Goal: Task Accomplishment & Management: Complete application form

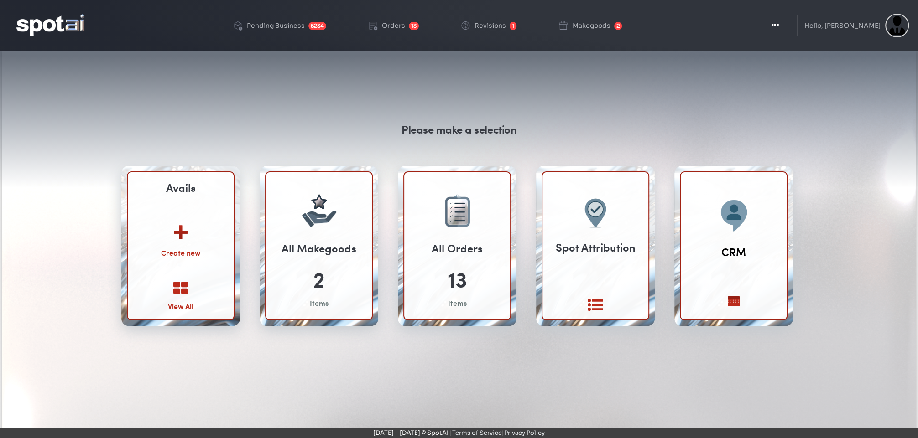
click at [186, 228] on img at bounding box center [180, 229] width 49 height 36
click at [176, 226] on img at bounding box center [180, 229] width 49 height 36
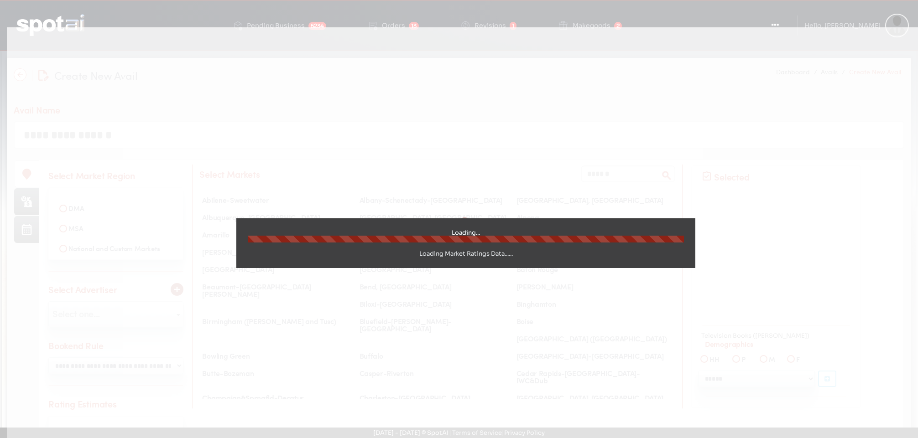
select select
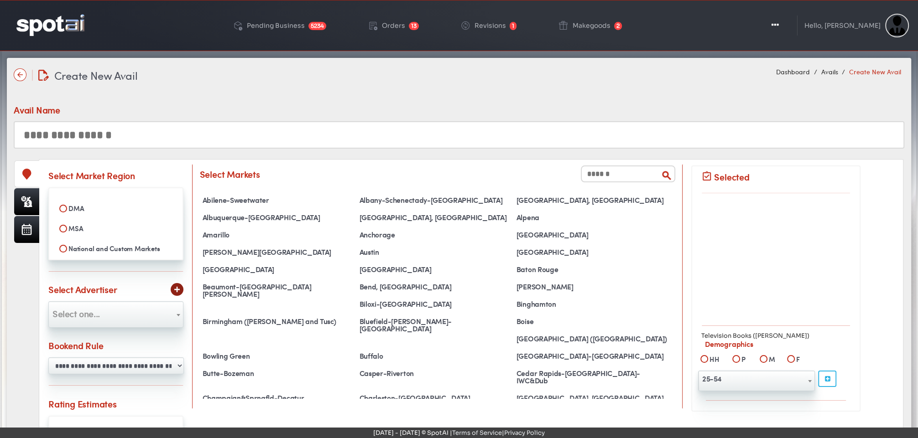
click at [73, 228] on label "MSA" at bounding box center [116, 229] width 122 height 16
select select
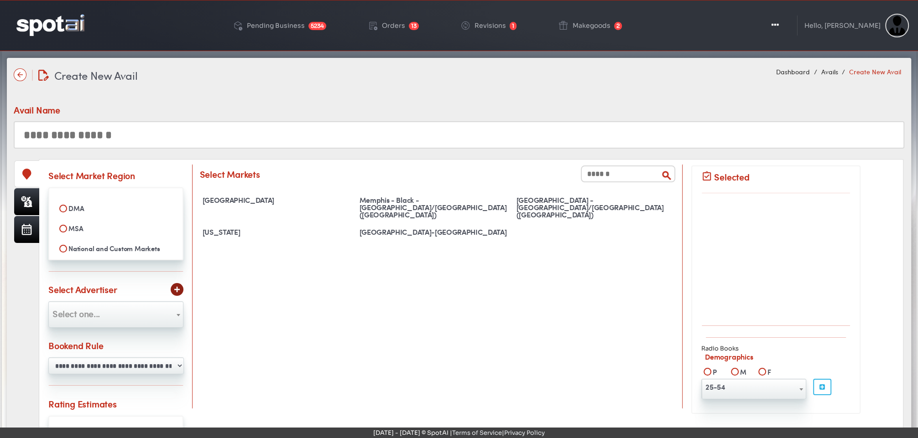
click at [295, 138] on input "text" at bounding box center [459, 134] width 891 height 27
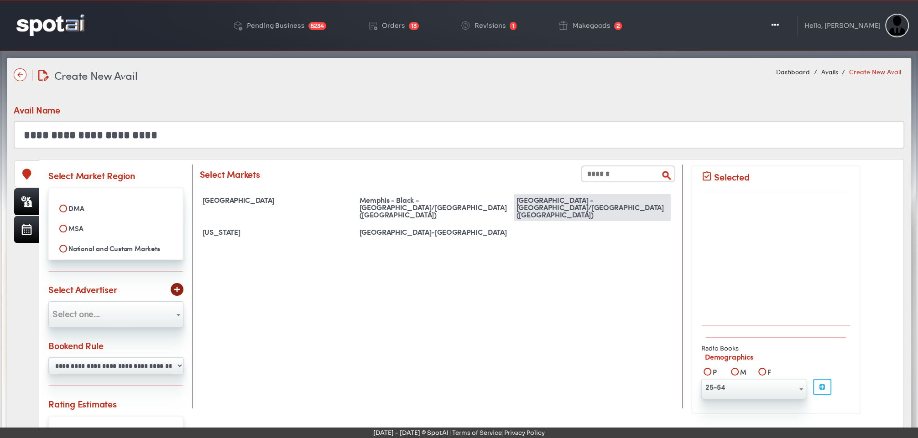
type input "**********"
click at [586, 203] on div "[GEOGRAPHIC_DATA] - [GEOGRAPHIC_DATA]/[GEOGRAPHIC_DATA] ([GEOGRAPHIC_DATA])" at bounding box center [592, 207] width 157 height 27
select select "**********"
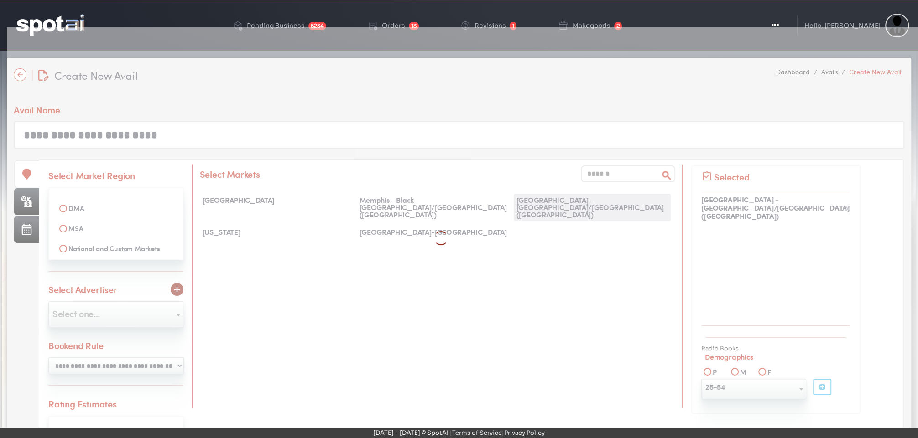
scroll to position [1148, 0]
select select
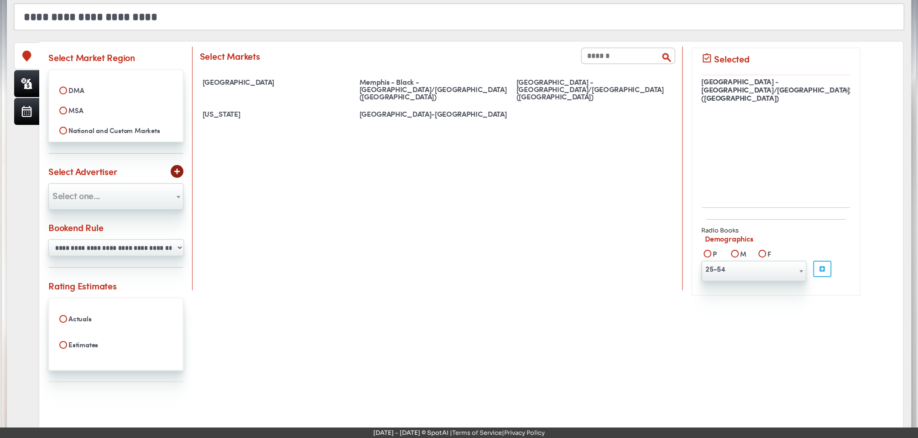
scroll to position [125, 0]
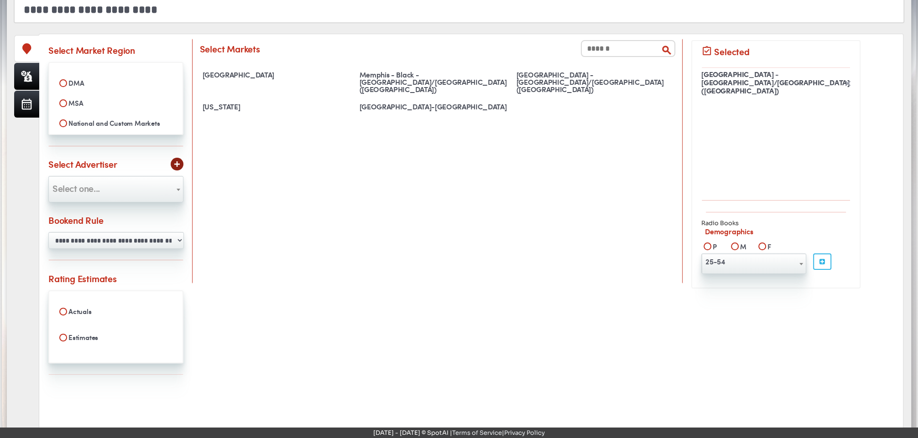
click at [164, 185] on span "Select one..." at bounding box center [116, 188] width 134 height 15
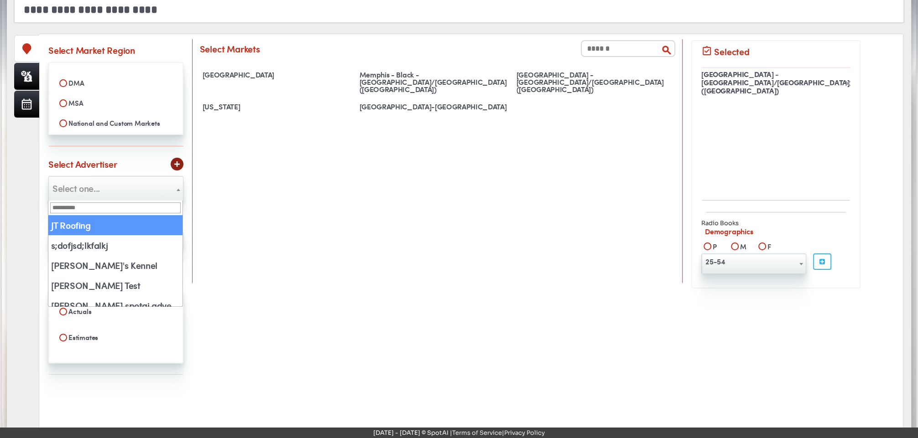
select select "**"
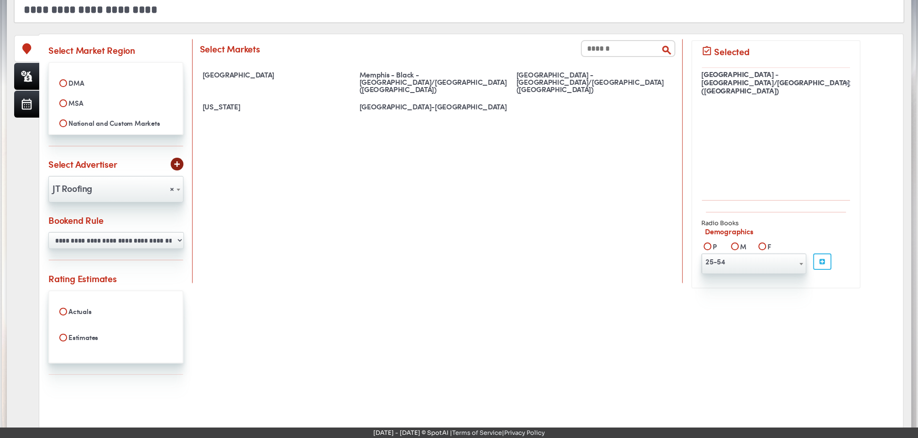
scroll to position [153, 0]
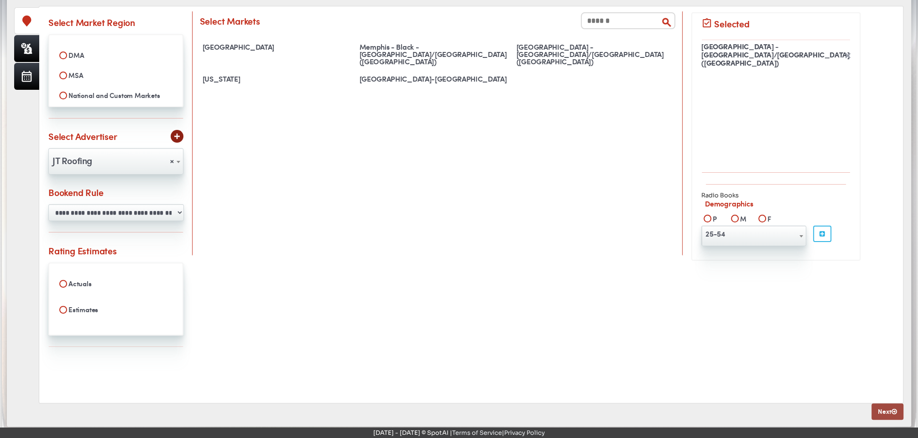
click at [884, 410] on link "Next" at bounding box center [887, 412] width 32 height 16
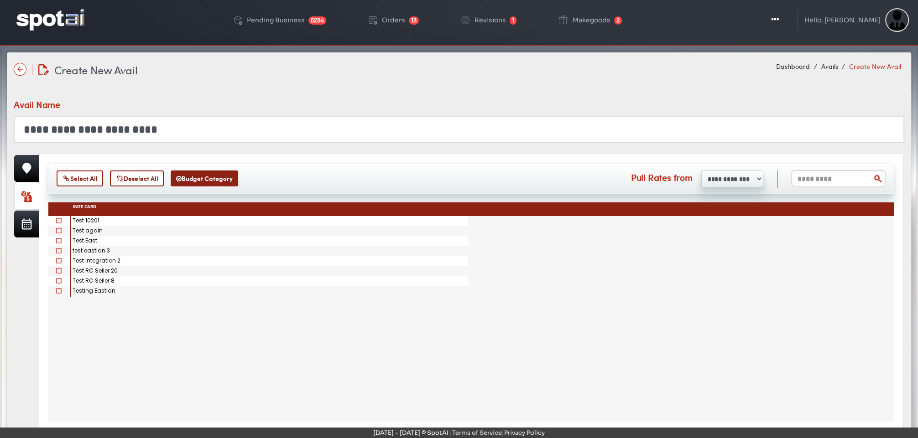
scroll to position [0, 0]
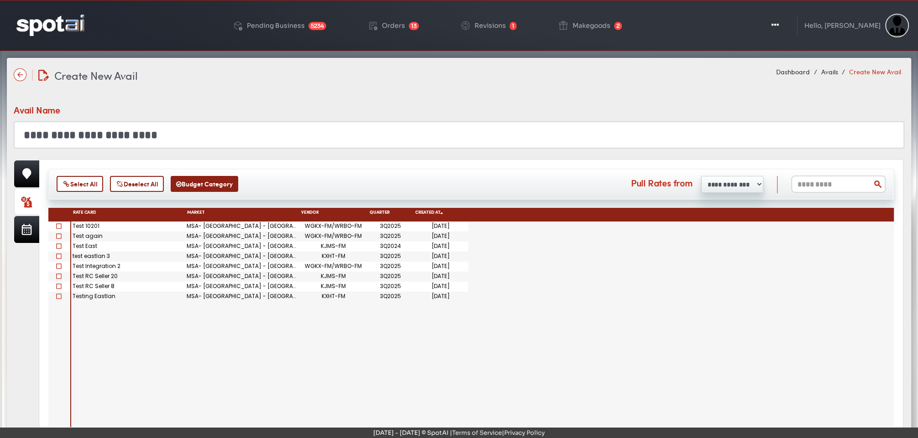
click at [59, 225] on span at bounding box center [58, 226] width 5 height 5
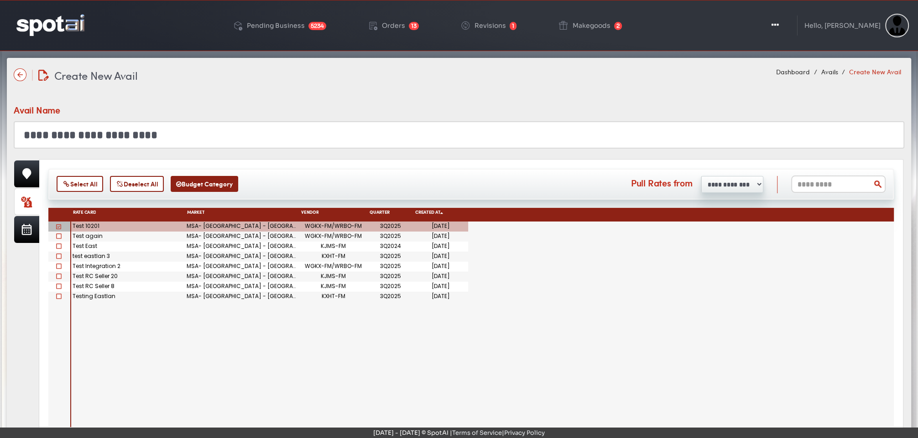
scroll to position [49, 0]
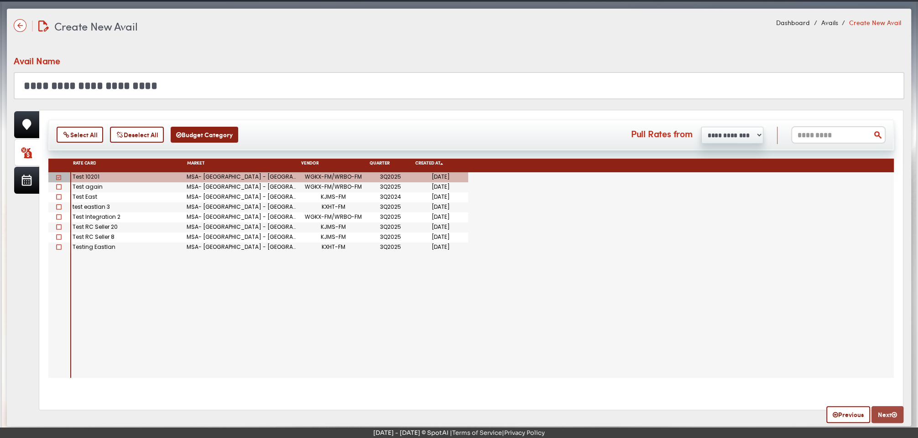
click at [883, 411] on link "Next" at bounding box center [887, 414] width 32 height 17
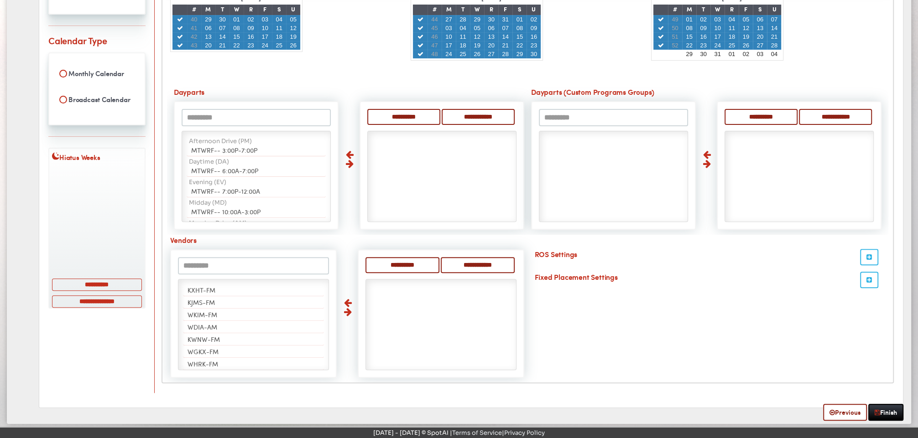
scroll to position [249, 0]
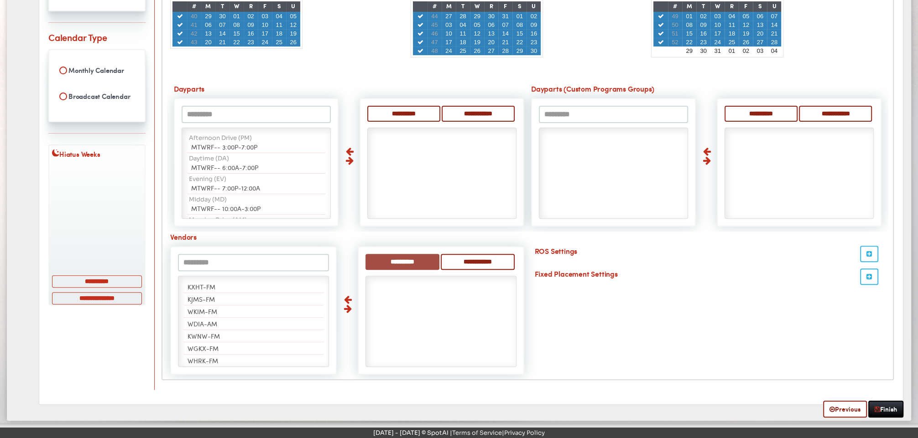
click at [416, 260] on input "**********" at bounding box center [402, 262] width 74 height 16
select select "*****"
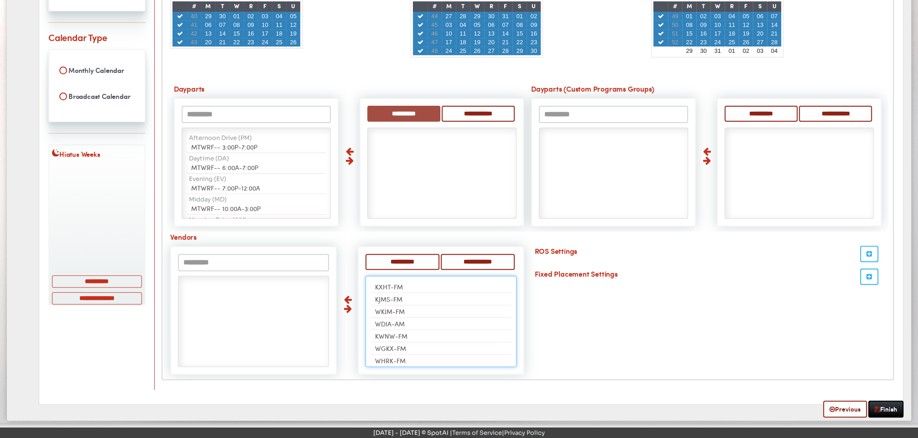
click at [396, 110] on input "**********" at bounding box center [403, 114] width 73 height 16
select select "**"
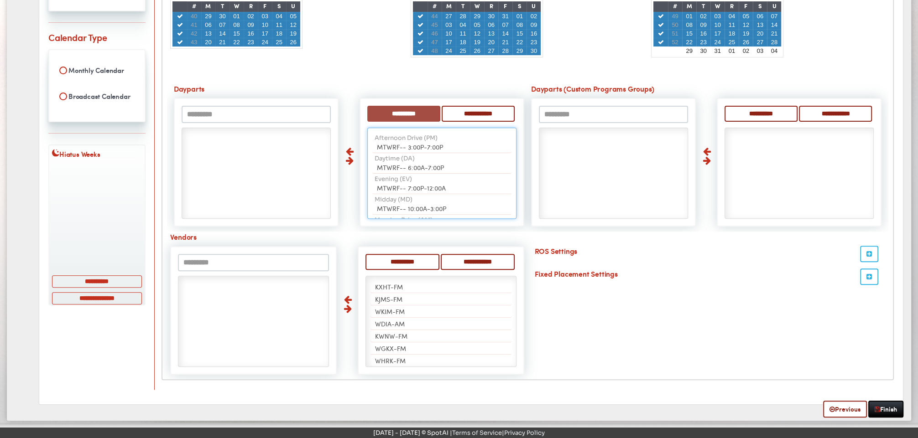
scroll to position [3, 0]
click at [869, 251] on icon "button" at bounding box center [868, 254] width 5 height 6
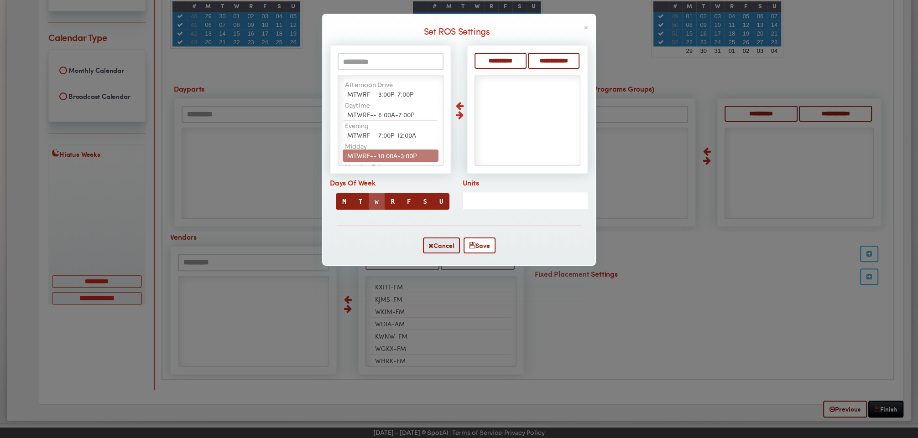
click at [383, 199] on button "w" at bounding box center [376, 201] width 16 height 16
click at [355, 202] on button "T" at bounding box center [361, 201] width 16 height 16
click at [424, 200] on button "S" at bounding box center [424, 201] width 16 height 16
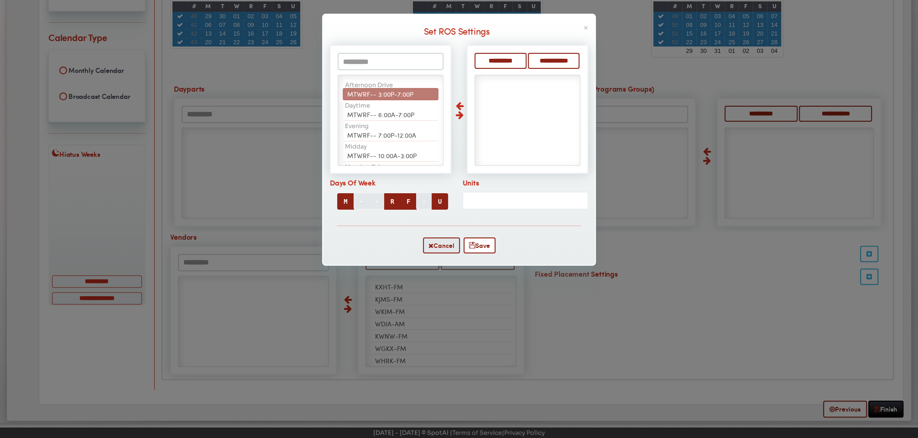
click at [380, 94] on span "MTWRF-- 3:00P-7:00P" at bounding box center [380, 93] width 66 height 9
select select "**"
click at [380, 94] on span "MTWRF-- 6:00A-7:00P" at bounding box center [380, 93] width 67 height 9
click at [380, 94] on span "MTWRF-- 7:00P-12:00A" at bounding box center [381, 93] width 69 height 9
click at [380, 110] on span "MTWRF-- 10:00A-3:00P" at bounding box center [381, 114] width 69 height 9
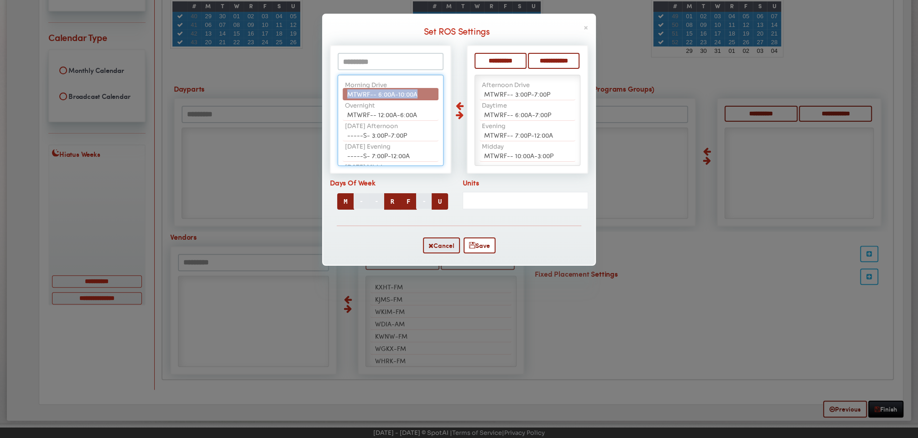
click at [380, 94] on span "MTWRF-- 6:00A-10:00A" at bounding box center [382, 93] width 70 height 9
click at [380, 94] on span "MTWRF-- 12:00A-6:00A" at bounding box center [382, 93] width 70 height 9
click at [380, 110] on span "-----S- 3:00P-7:00P" at bounding box center [377, 114] width 60 height 9
click at [380, 94] on span "-----S- 7:00P-12:00A" at bounding box center [378, 93] width 63 height 9
click at [380, 94] on span "-----S- 10:00A-3:00P" at bounding box center [378, 93] width 63 height 9
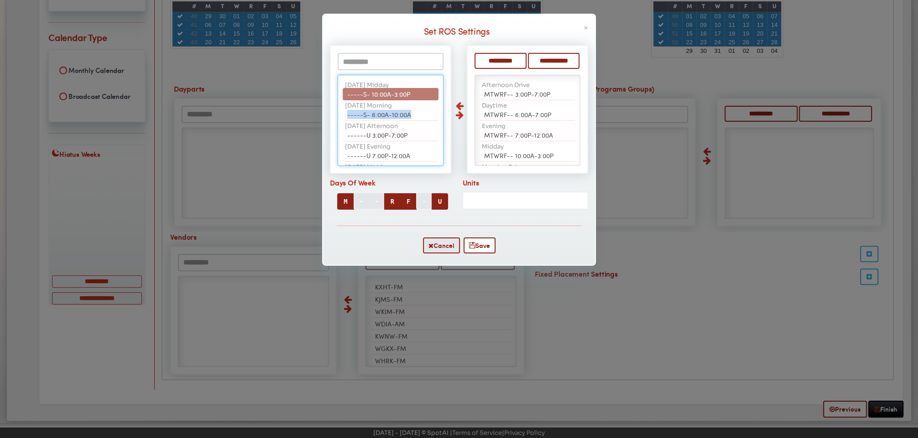
click at [380, 110] on span "-----S- 6:00A-10:00A" at bounding box center [379, 114] width 64 height 9
click at [380, 94] on span "------U 3:00P-7:00P" at bounding box center [377, 93] width 60 height 9
click at [484, 248] on button "Save" at bounding box center [480, 246] width 32 height 16
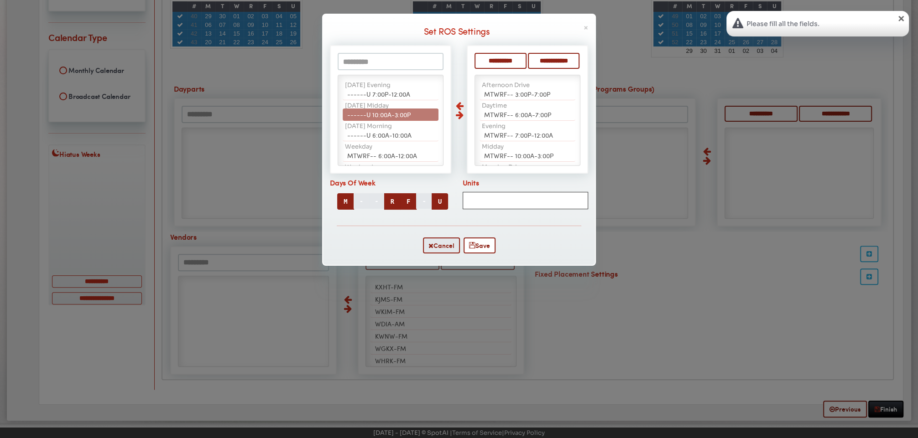
click at [523, 195] on input "Units" at bounding box center [526, 200] width 126 height 17
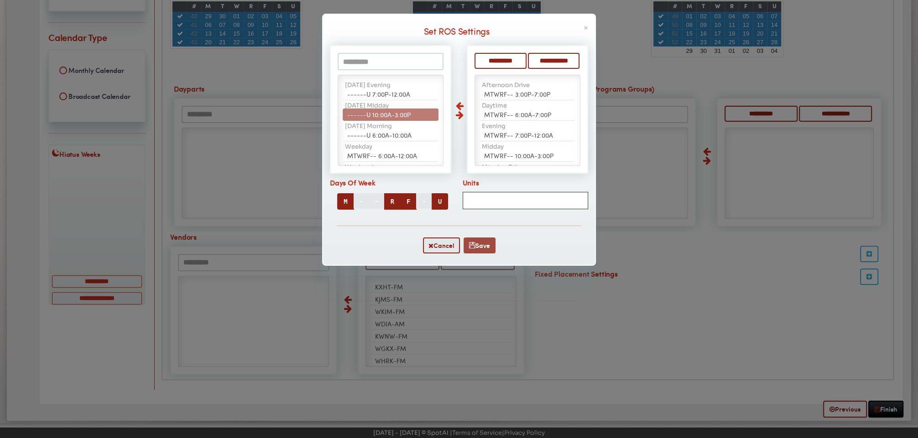
type input "***"
click at [480, 241] on button "Save" at bounding box center [480, 246] width 32 height 16
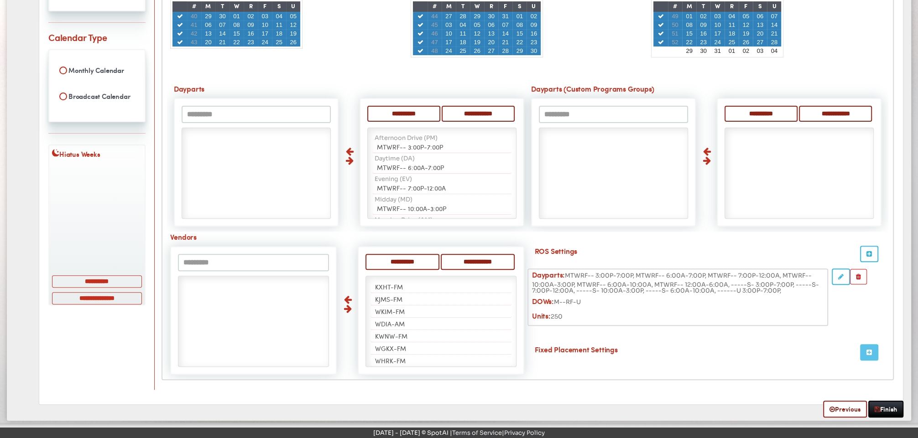
click at [869, 350] on icon "button" at bounding box center [868, 352] width 5 height 6
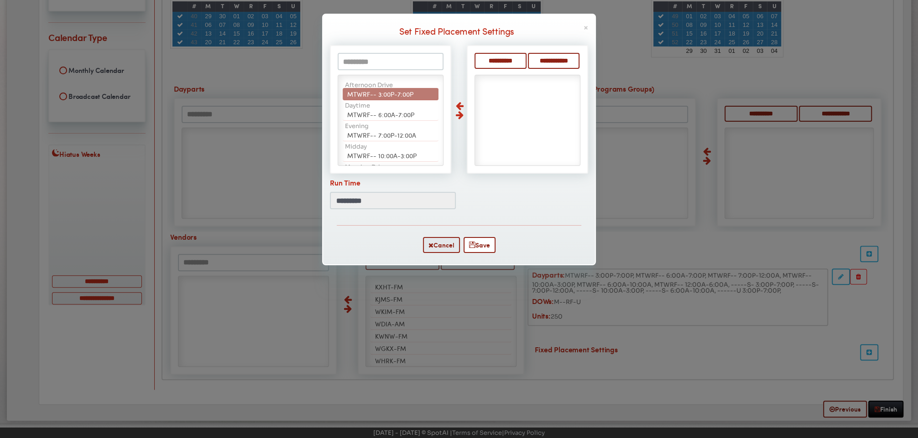
click at [381, 97] on span "MTWRF-- 3:00P-7:00P" at bounding box center [380, 93] width 66 height 9
select select "**"
click at [381, 97] on span "MTWRF-- 6:00A-7:00P" at bounding box center [380, 93] width 67 height 9
click at [381, 97] on span "MTWRF-- 7:00P-12:00A" at bounding box center [381, 93] width 69 height 9
click at [381, 110] on span "MTWRF-- 10:00A-3:00P" at bounding box center [381, 114] width 69 height 9
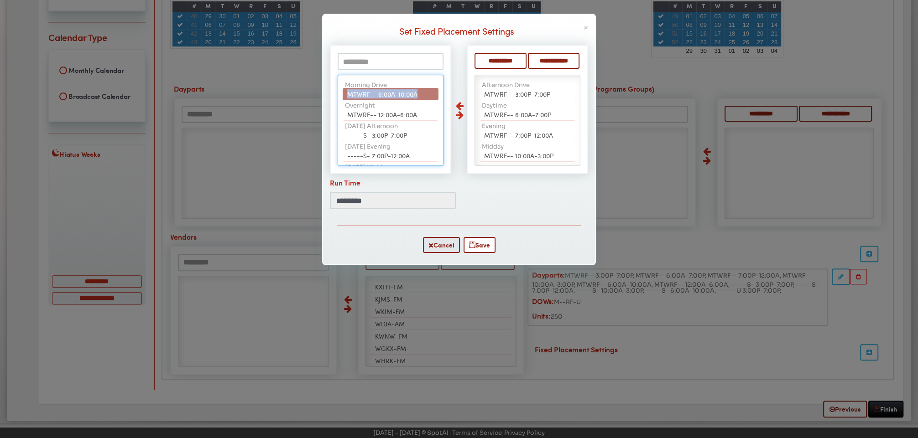
click at [381, 97] on span "MTWRF-- 6:00A-10:00A" at bounding box center [382, 93] width 70 height 9
click at [381, 110] on span "MTWRF-- 12:00A-6:00A" at bounding box center [382, 114] width 70 height 9
click at [381, 97] on span "-----S- 3:00P-7:00P" at bounding box center [377, 93] width 60 height 9
click at [381, 97] on span "-----S- 7:00P-12:00A" at bounding box center [378, 93] width 63 height 9
click at [381, 97] on span "-----S- 10:00A-3:00P" at bounding box center [378, 93] width 63 height 9
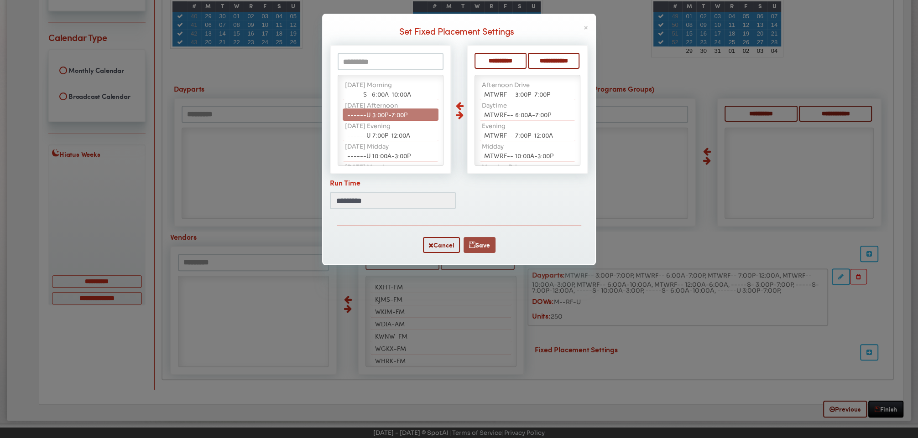
click at [488, 245] on button "Save" at bounding box center [480, 245] width 32 height 16
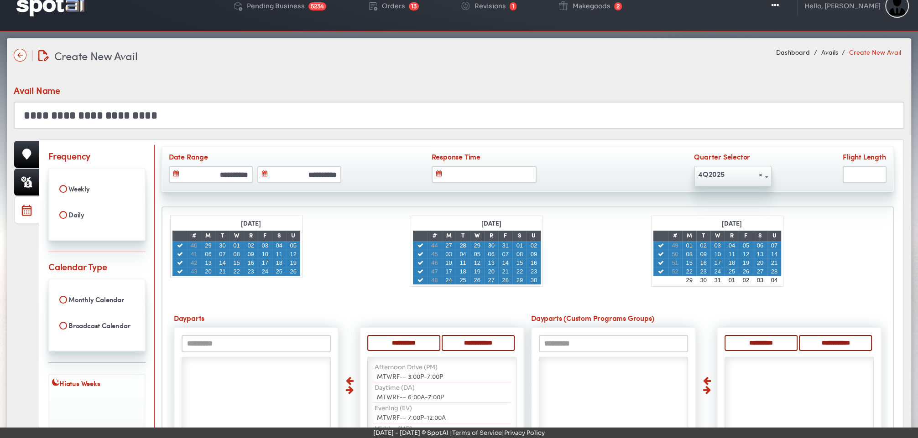
scroll to position [314, 0]
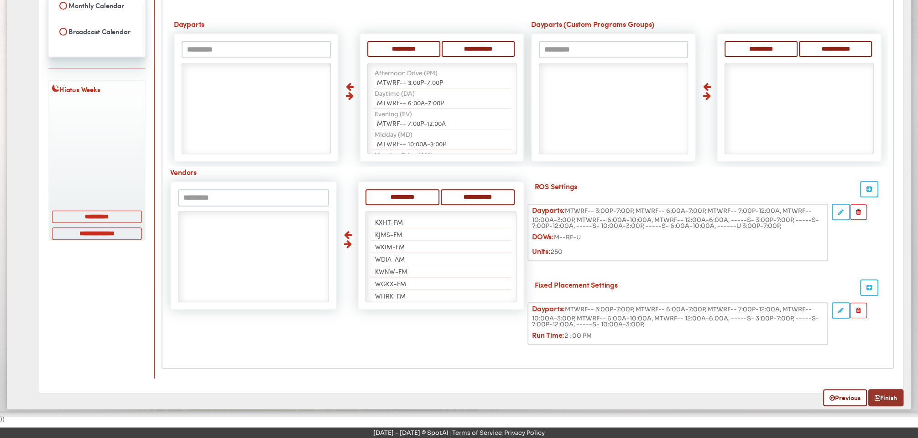
click at [881, 395] on link "Finish" at bounding box center [885, 398] width 35 height 17
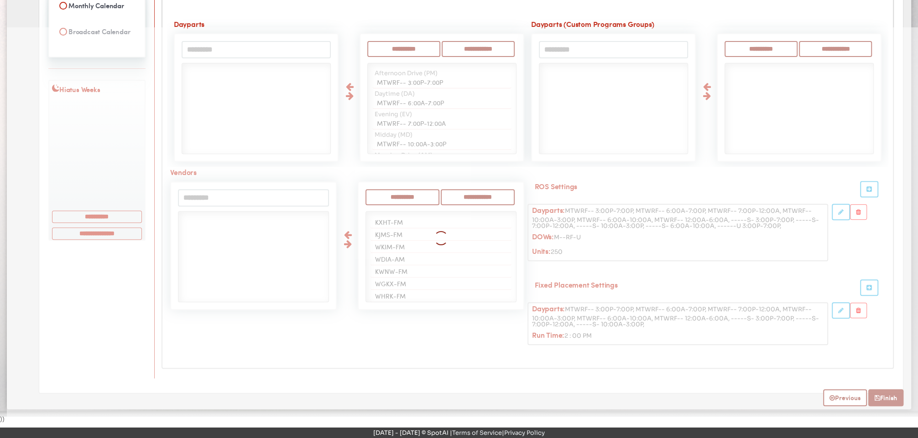
select select
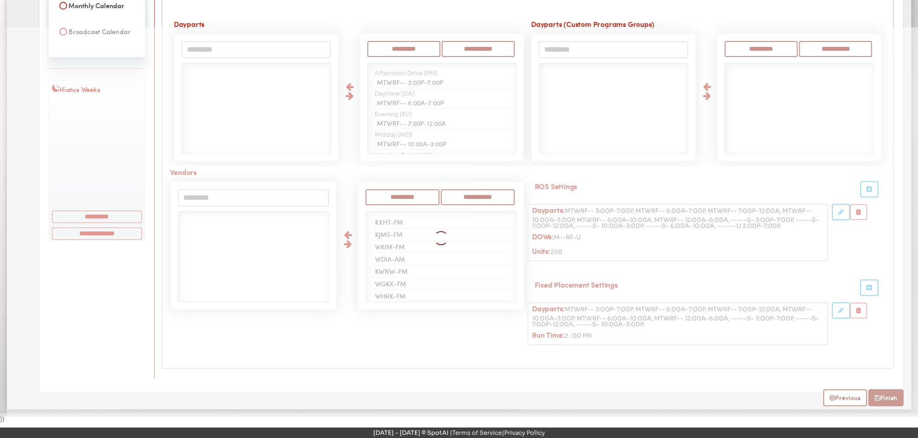
select select
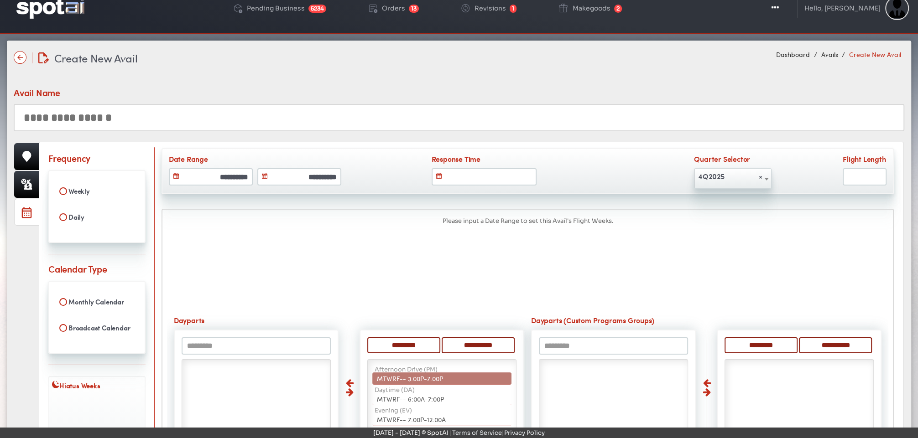
scroll to position [25, 0]
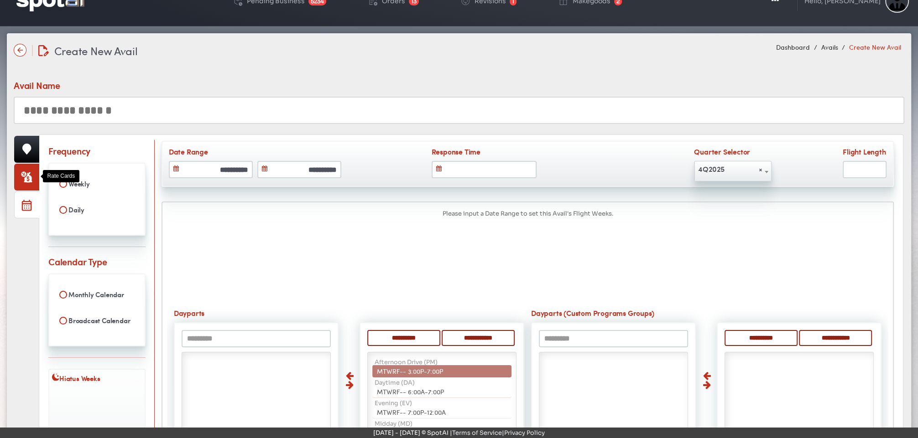
click at [21, 181] on icon at bounding box center [26, 177] width 11 height 11
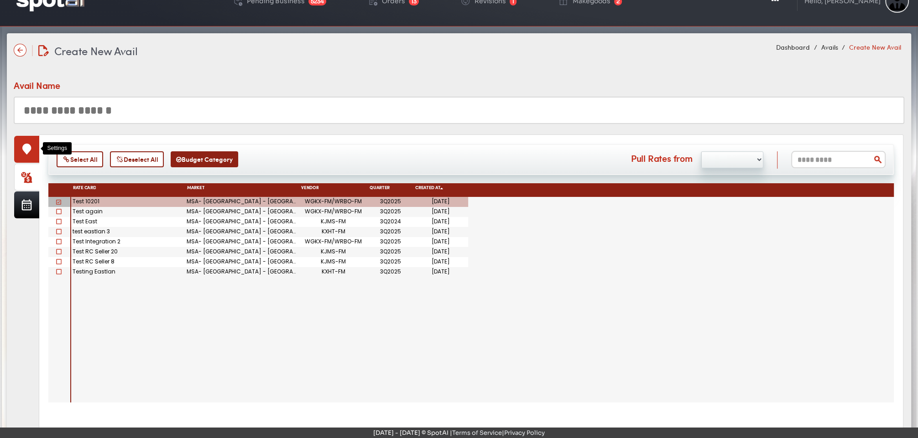
click at [22, 149] on icon at bounding box center [26, 149] width 9 height 11
click at [24, 141] on link at bounding box center [26, 149] width 25 height 27
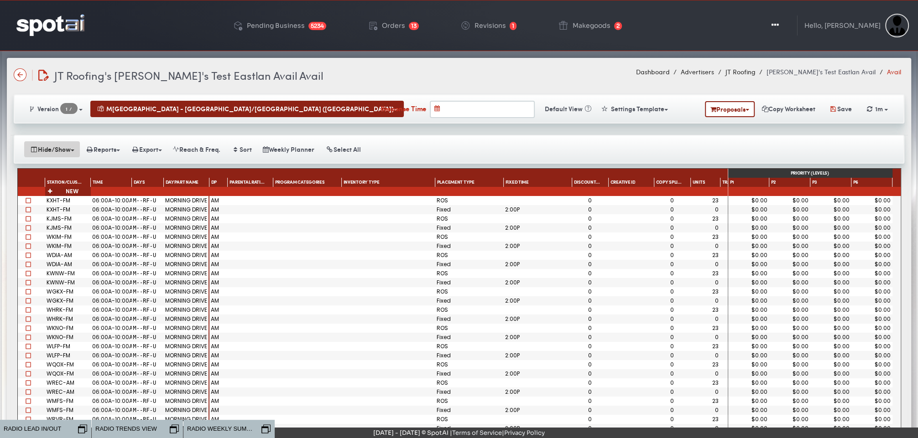
click at [67, 146] on button "Hide/Show" at bounding box center [52, 149] width 56 height 16
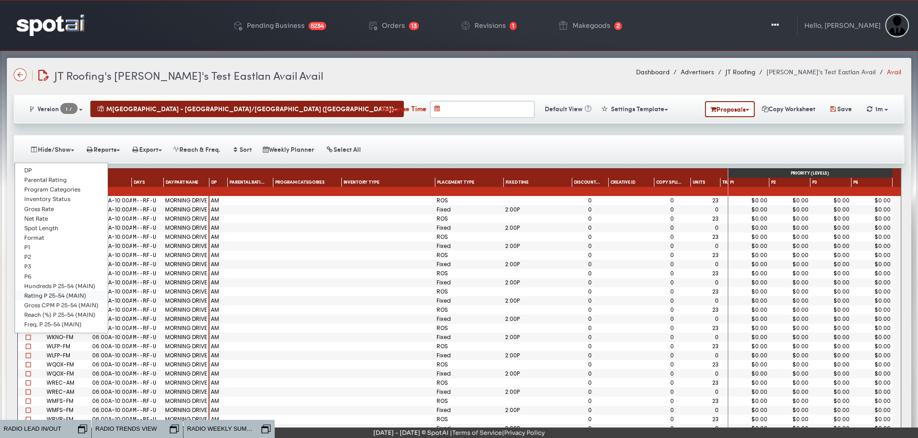
click at [57, 291] on link "Rating P 25-54 (MAIN)" at bounding box center [61, 296] width 93 height 10
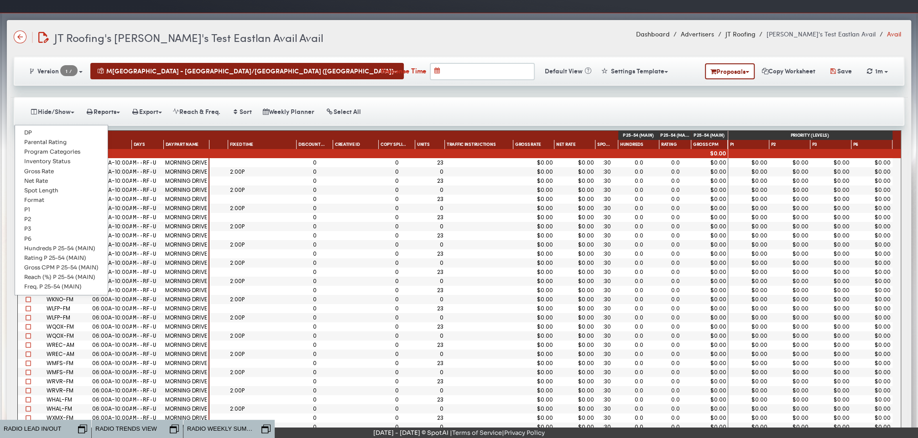
scroll to position [72, 0]
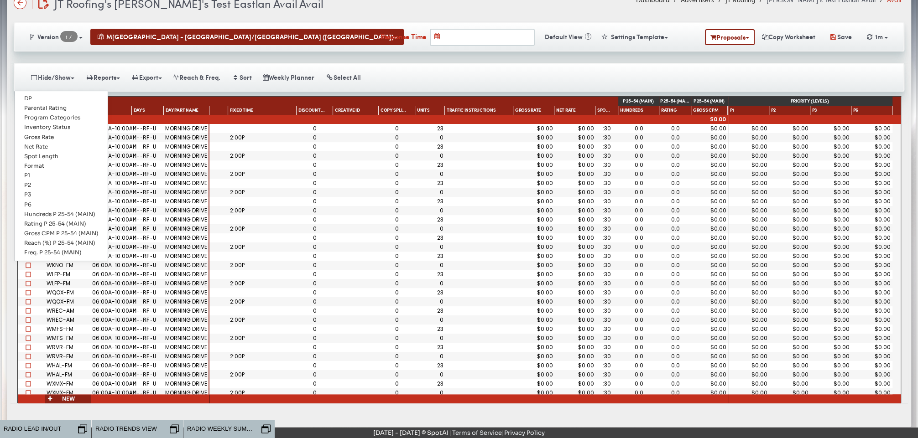
click at [30, 55] on div "Version 1 / 1 New MSA Proposals 1m" at bounding box center [458, 37] width 897 height 52
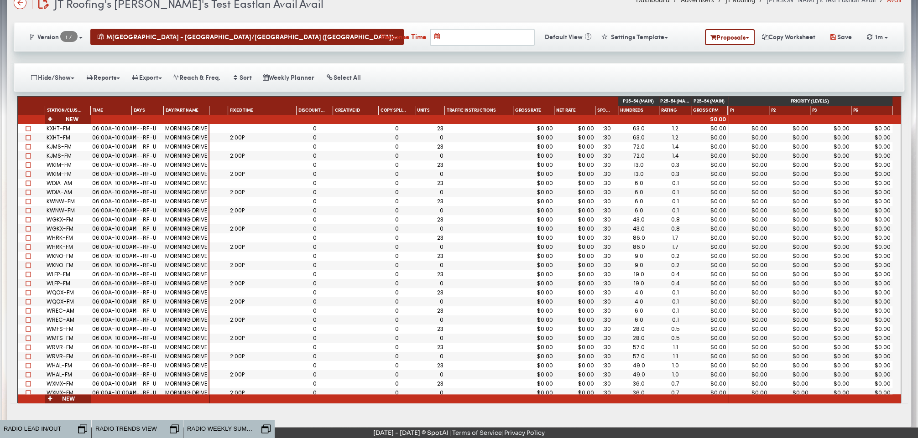
click at [20, 56] on div "Version 1 / 1 New MSA Proposals 1m" at bounding box center [458, 37] width 897 height 52
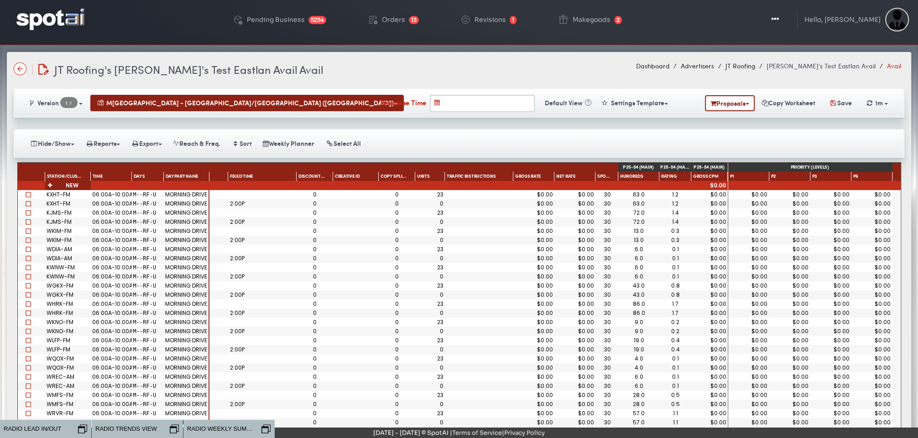
scroll to position [0, 0]
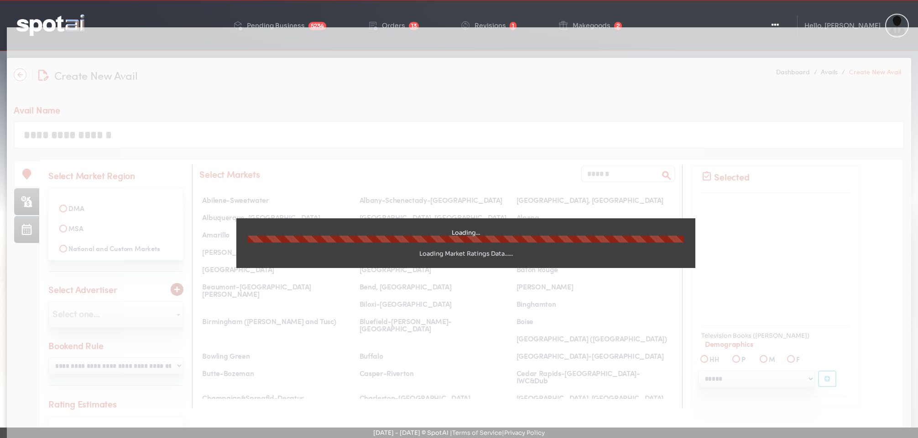
select select
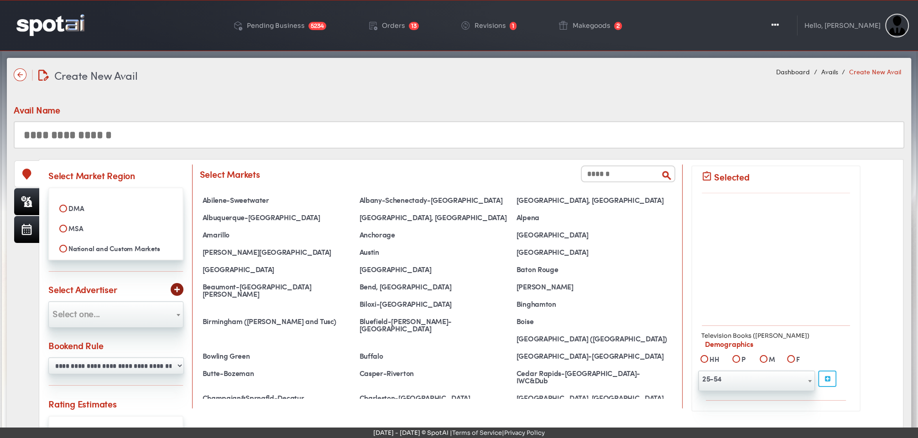
click at [21, 314] on div "Create New Avail Create New Avail Dashboard Avails Create New Avail Avail Name" at bounding box center [459, 319] width 904 height 522
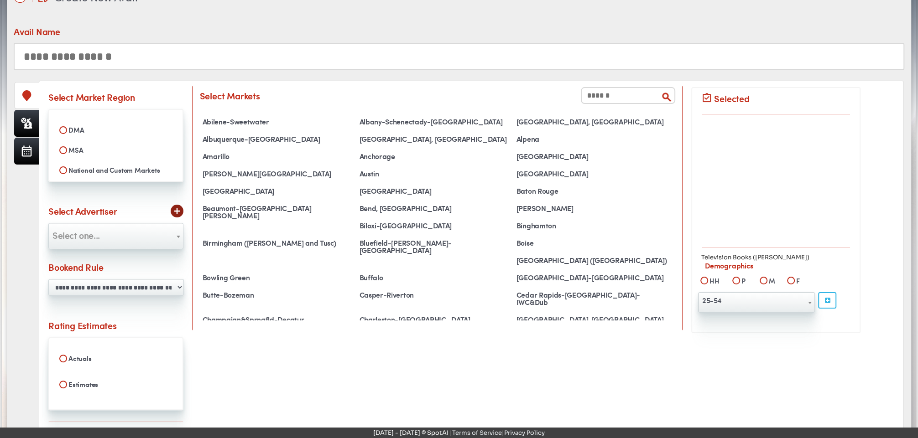
scroll to position [84, 0]
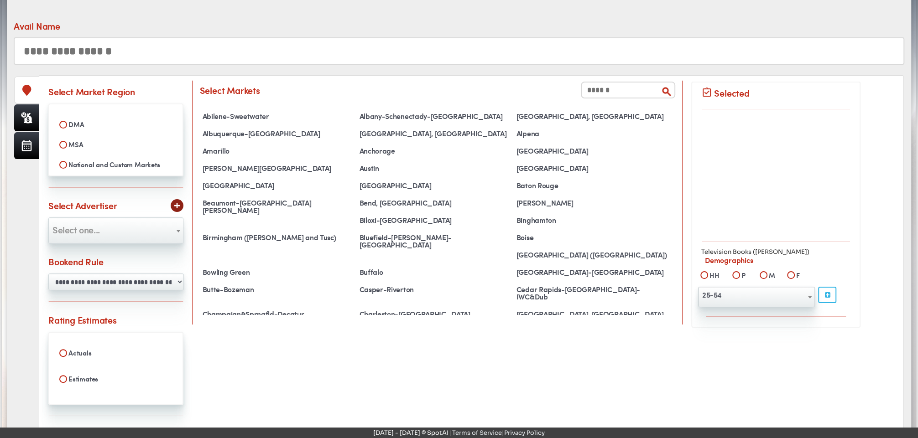
click at [59, 139] on label "MSA" at bounding box center [116, 145] width 122 height 16
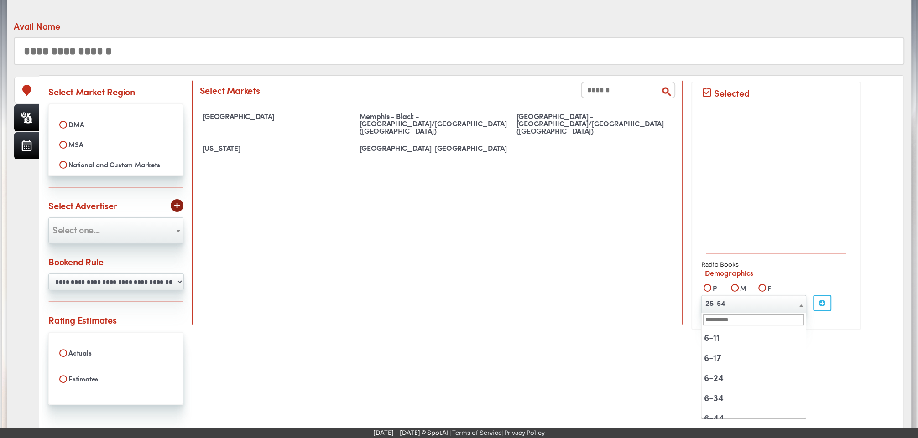
click at [756, 300] on span "25-54" at bounding box center [754, 303] width 104 height 15
drag, startPoint x: 756, startPoint y: 300, endPoint x: 290, endPoint y: 196, distance: 477.4
click at [290, 196] on div "Memphis Memphis - Black - TN/AR (Eastland) Memphis - TN/AR (Eastlan) New York W…" at bounding box center [437, 212] width 476 height 205
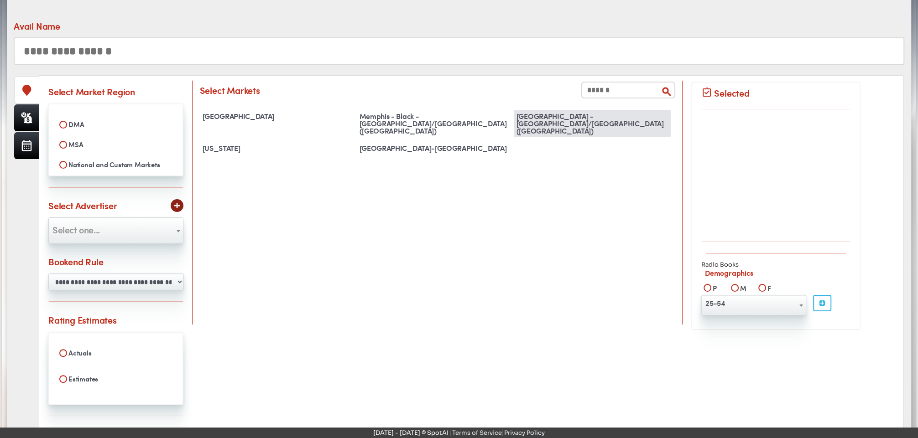
click at [516, 117] on div "[GEOGRAPHIC_DATA] - [GEOGRAPHIC_DATA]/[GEOGRAPHIC_DATA] ([GEOGRAPHIC_DATA])" at bounding box center [592, 123] width 157 height 27
select select "**********"
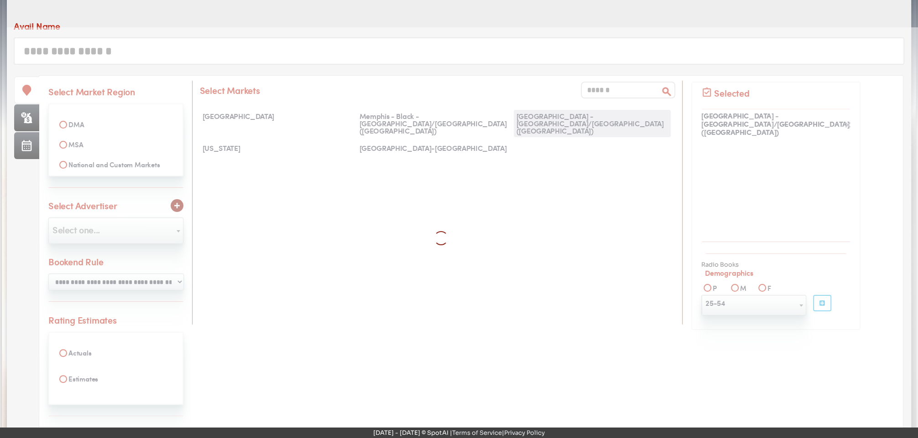
scroll to position [1148, 0]
select select
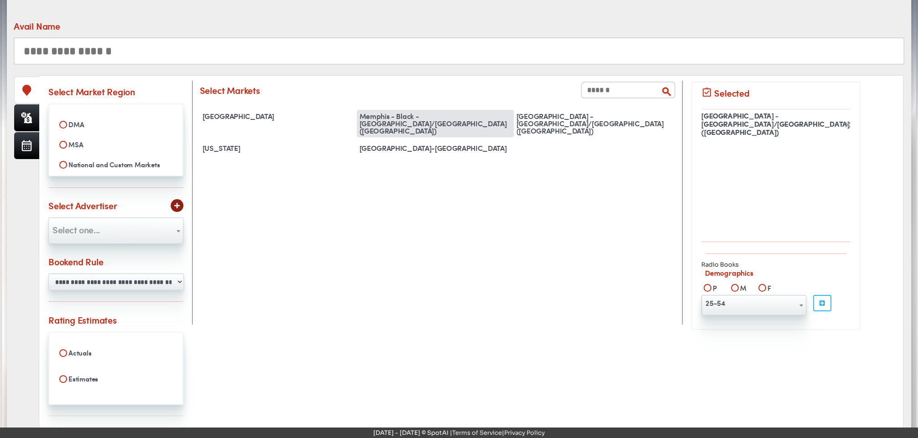
click at [465, 119] on div "Memphis - Black - TN/AR (Eastland)" at bounding box center [435, 123] width 157 height 27
select select "**********"
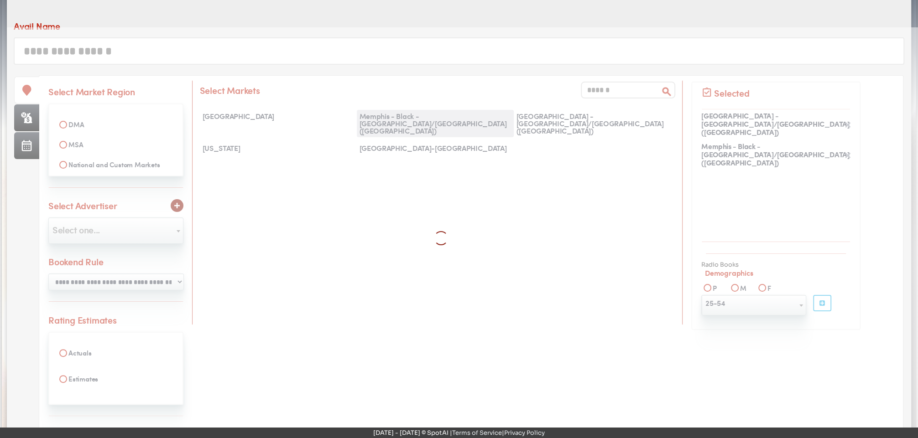
select select
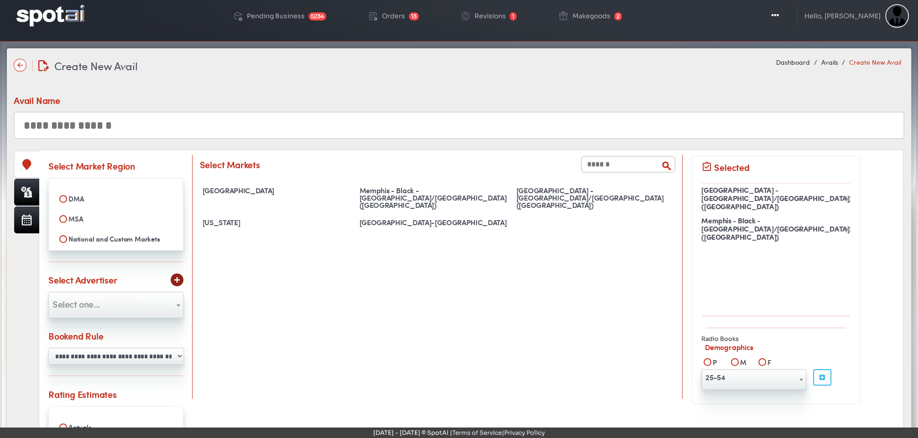
scroll to position [10, 0]
click at [466, 123] on input "text" at bounding box center [459, 125] width 891 height 27
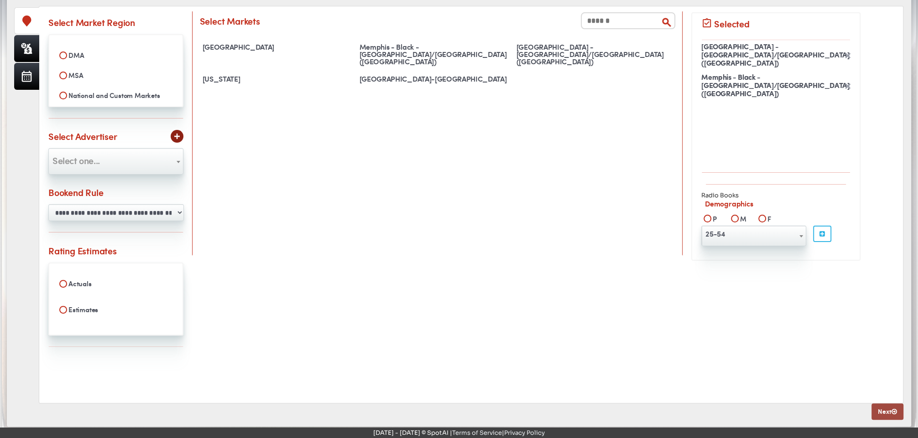
type input "**********"
click at [881, 411] on link "Next" at bounding box center [887, 412] width 32 height 16
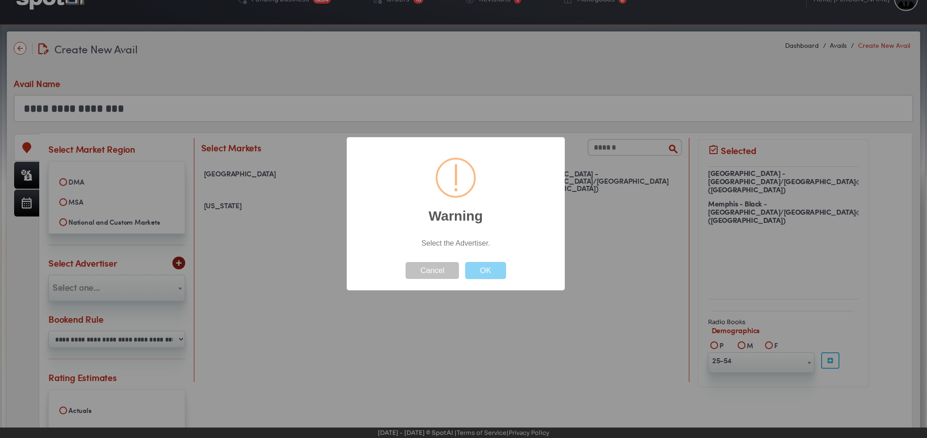
scroll to position [0, 0]
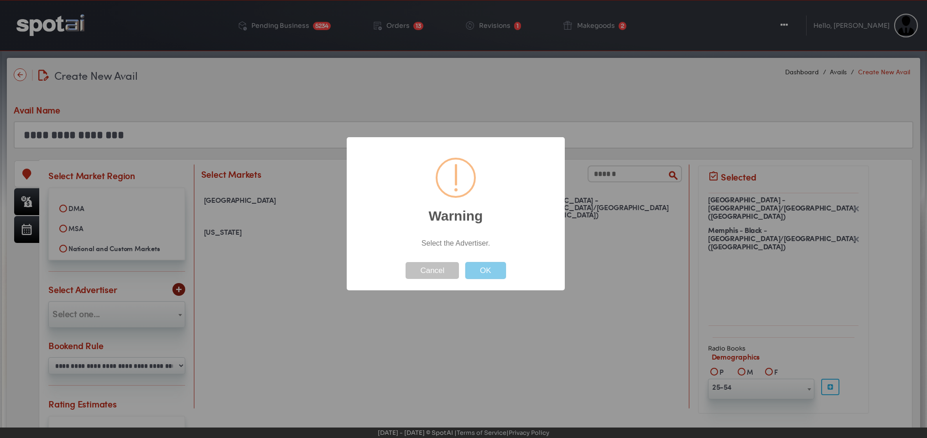
click at [486, 271] on button "OK" at bounding box center [485, 270] width 41 height 17
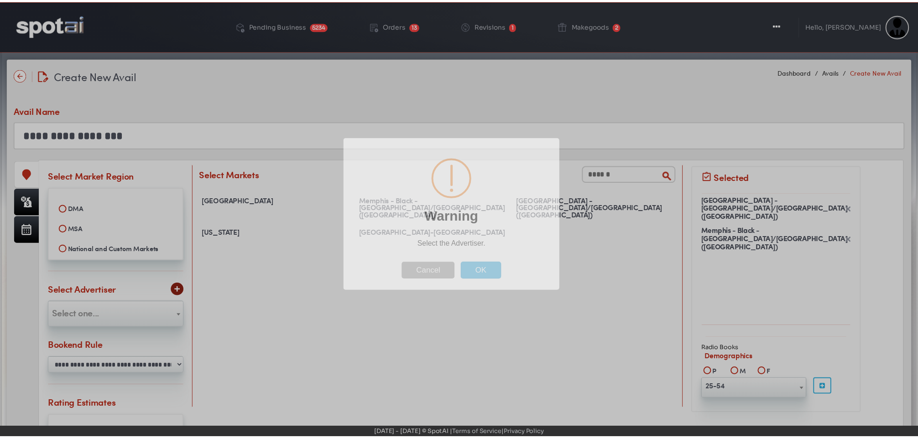
scroll to position [146, 0]
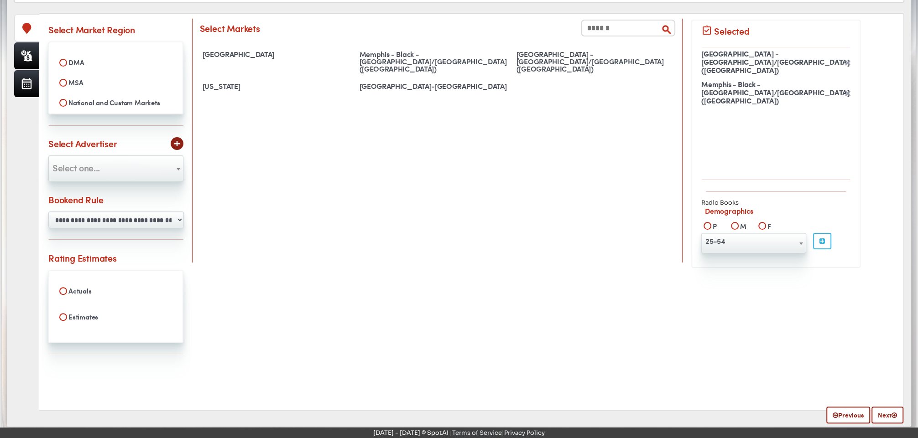
click at [170, 166] on span "Select one..." at bounding box center [116, 168] width 134 height 15
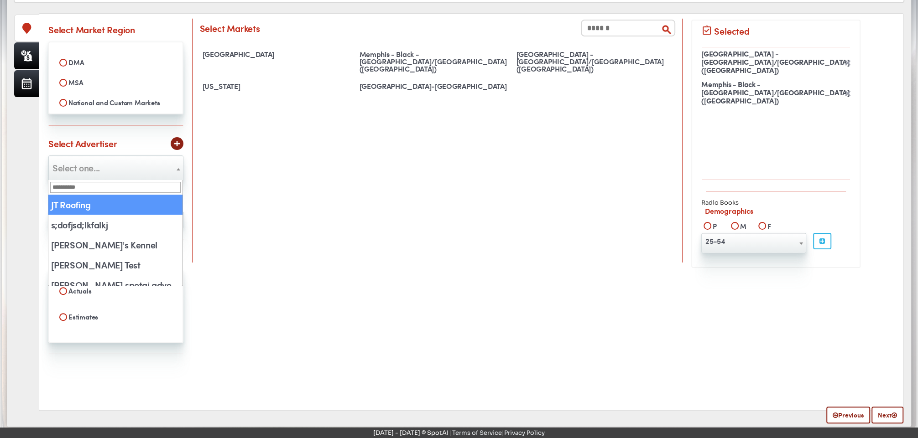
select select "**"
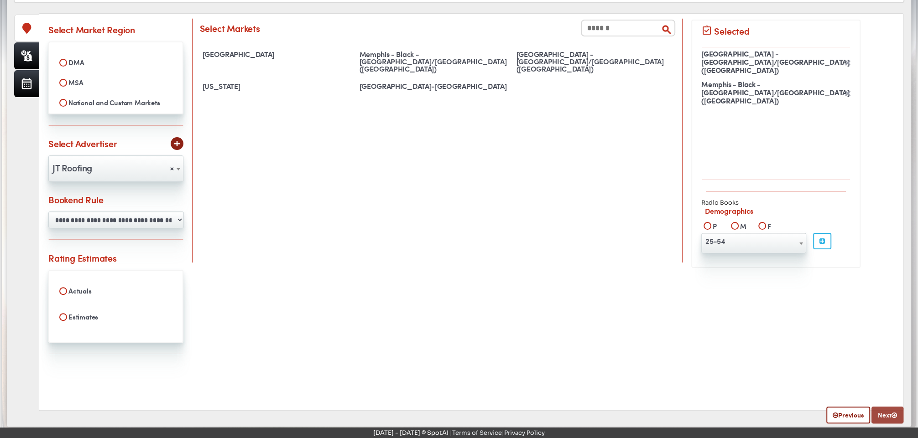
click at [894, 417] on link "Next" at bounding box center [887, 415] width 32 height 17
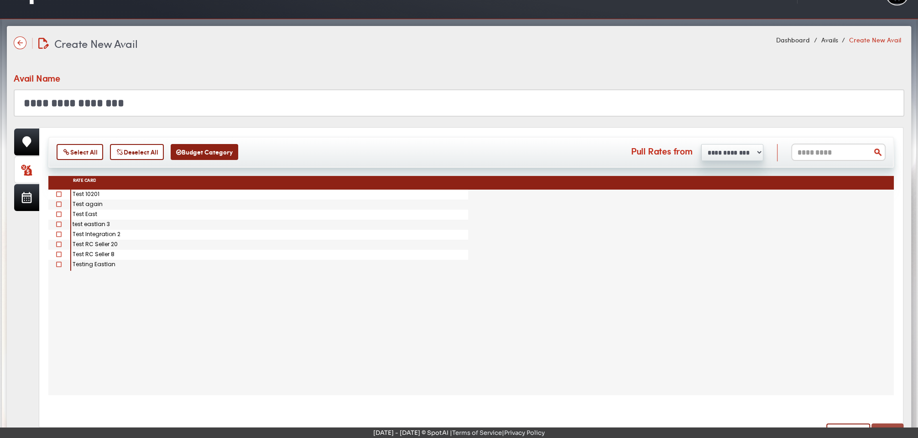
scroll to position [0, 0]
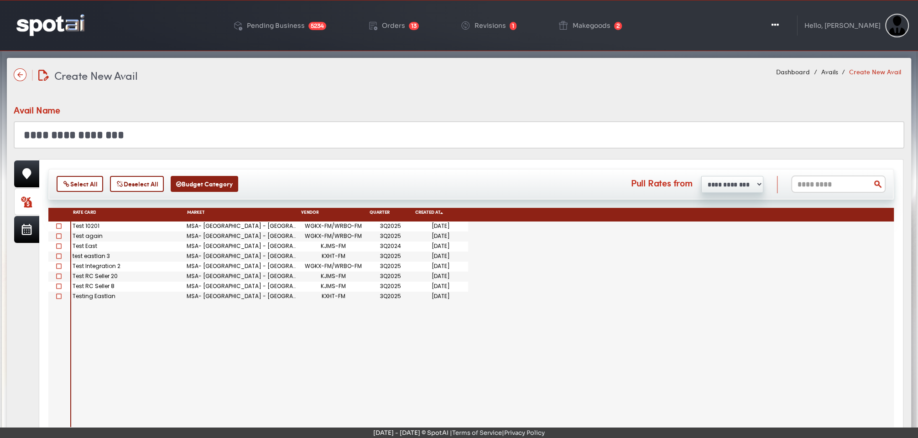
click at [57, 255] on span at bounding box center [58, 256] width 5 height 5
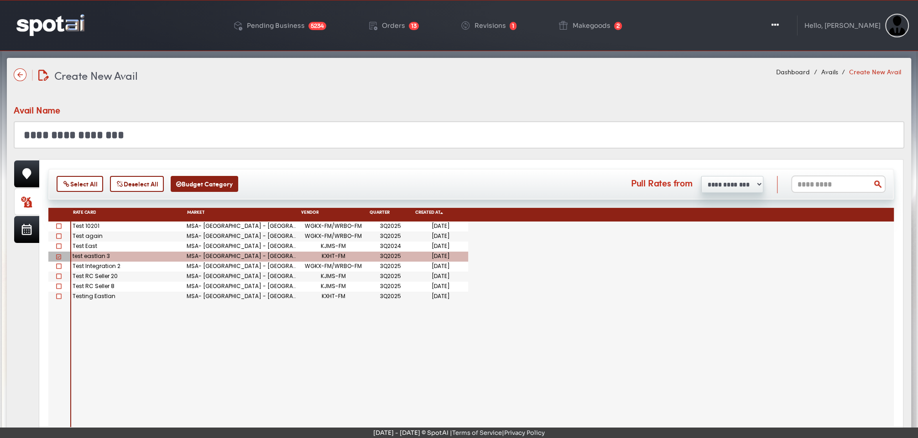
scroll to position [49, 0]
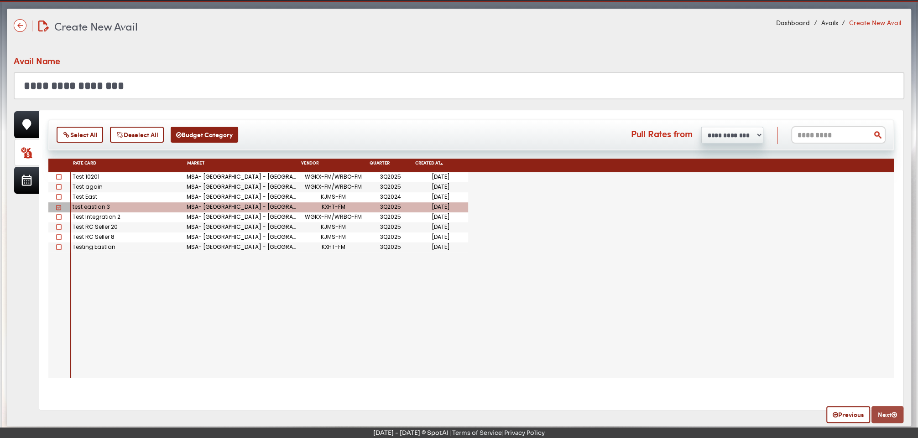
click at [891, 414] on icon at bounding box center [893, 415] width 5 height 6
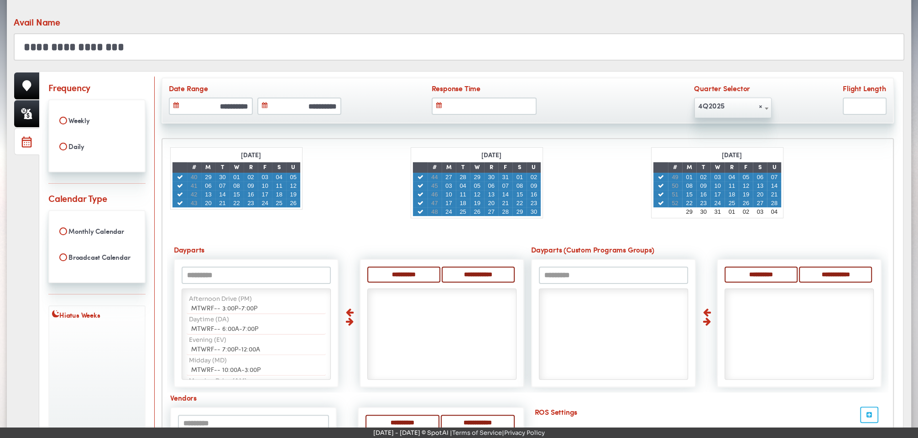
scroll to position [83, 0]
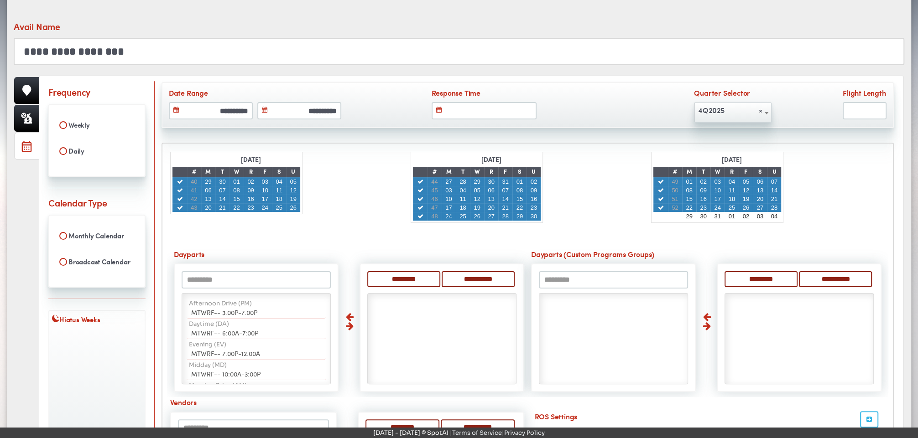
click at [11, 232] on div "**********" at bounding box center [459, 280] width 904 height 612
click at [725, 112] on span "× 4Q2025" at bounding box center [732, 110] width 77 height 15
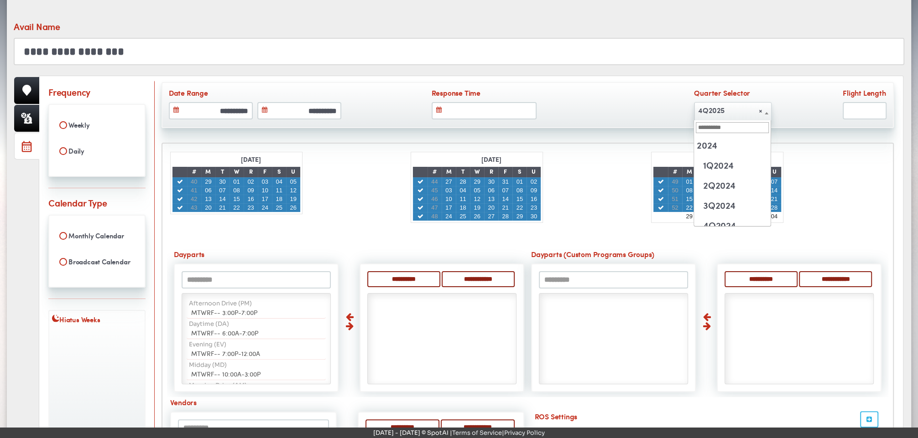
scroll to position [141, 0]
select select "******"
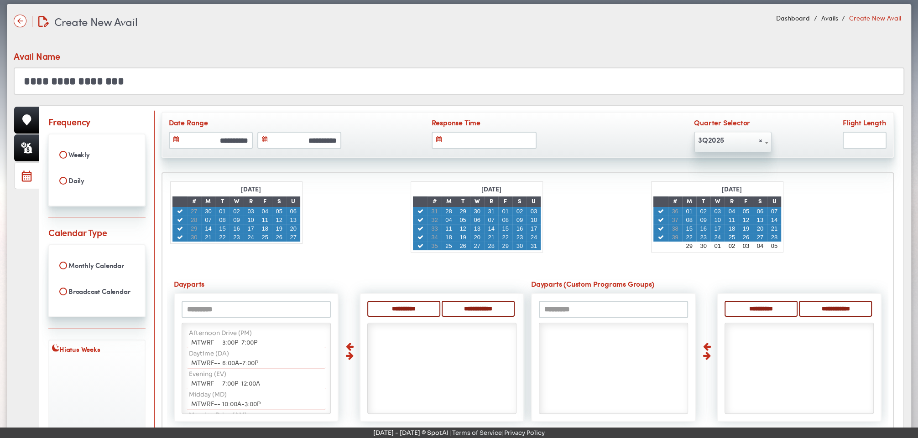
scroll to position [19, 0]
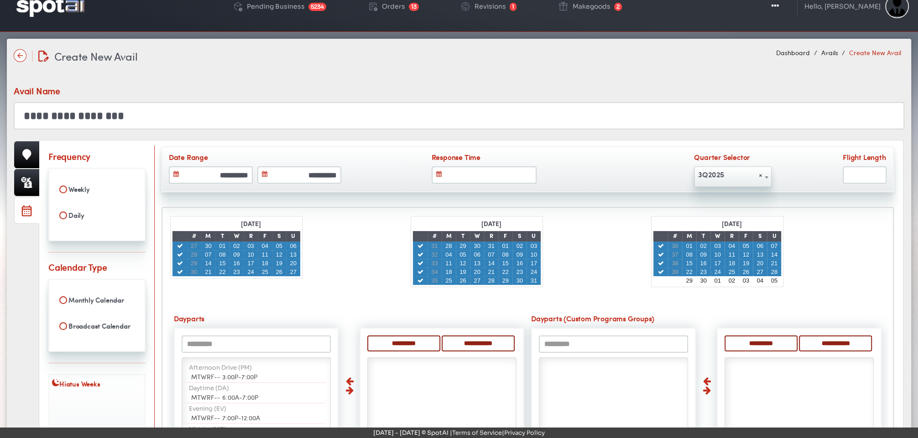
click at [573, 224] on div "Aug 2025 # M T W R F S U 31 28 29 30 31 01 02 03 32 04 05 06 07 08 09 10 33 11 …" at bounding box center [527, 251] width 240 height 71
click at [406, 336] on input "**********" at bounding box center [403, 344] width 73 height 16
select select "**"
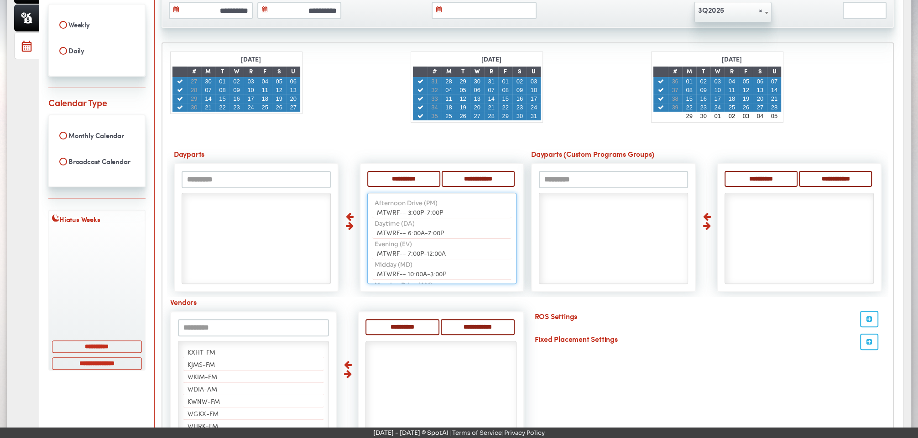
scroll to position [262, 0]
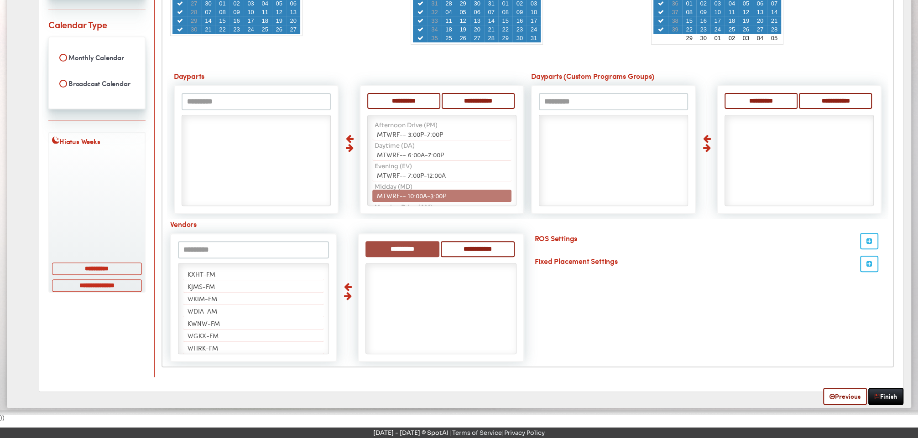
click at [403, 249] on input "**********" at bounding box center [402, 249] width 74 height 16
select select "*****"
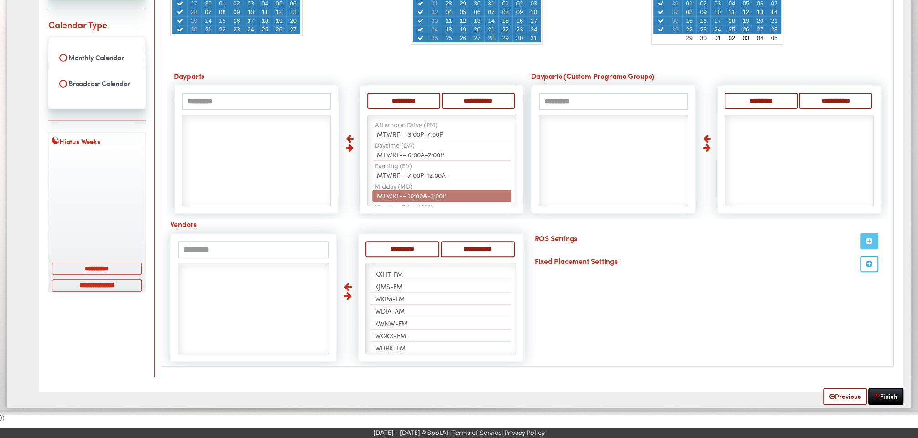
click at [870, 240] on icon "button" at bounding box center [868, 241] width 5 height 6
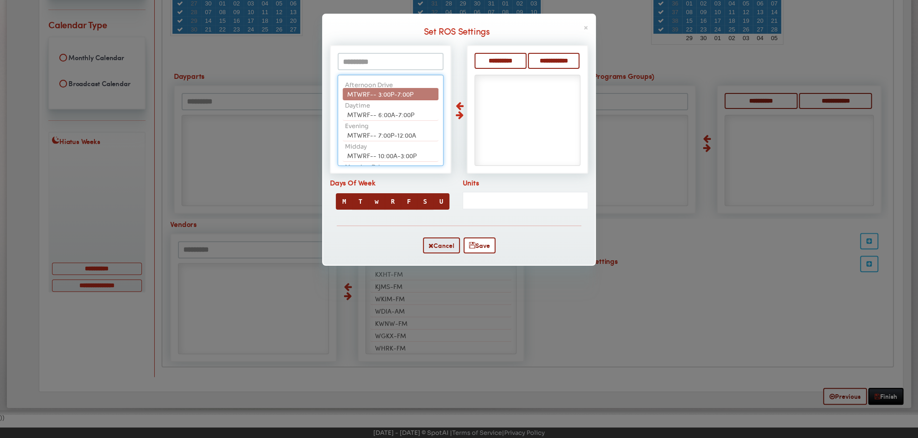
click at [398, 92] on span "MTWRF-- 3:00P-7:00P" at bounding box center [380, 93] width 66 height 9
select select "**"
click at [398, 110] on span "MTWRF-- 6:00A-7:00P" at bounding box center [380, 114] width 67 height 9
click at [398, 92] on span "MTWRF-- 7:00P-12:00A" at bounding box center [381, 93] width 69 height 9
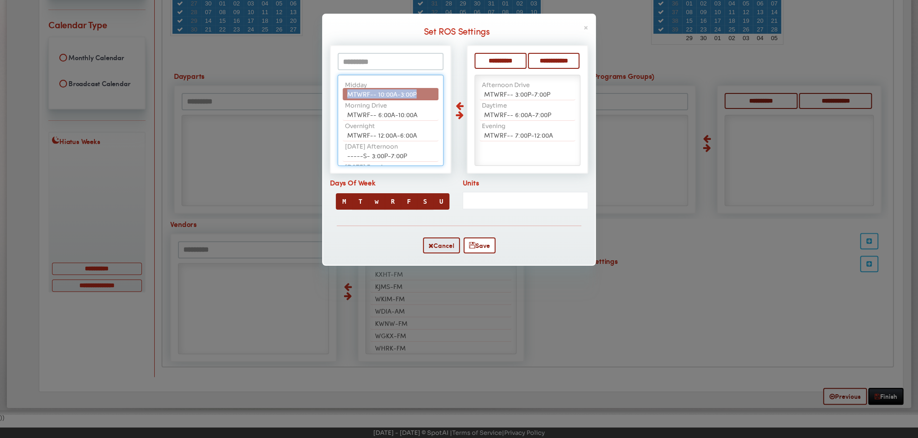
click at [398, 92] on span "MTWRF-- 10:00A-3:00P" at bounding box center [381, 93] width 69 height 9
click at [398, 110] on span "MTWRF-- 6:00A-10:00A" at bounding box center [382, 114] width 70 height 9
click at [398, 92] on span "MTWRF-- 12:00A-6:00A" at bounding box center [382, 93] width 70 height 9
click at [398, 92] on span "-----S- 3:00P-7:00P" at bounding box center [377, 93] width 60 height 9
click at [398, 92] on span "-----S- 7:00P-12:00A" at bounding box center [378, 93] width 63 height 9
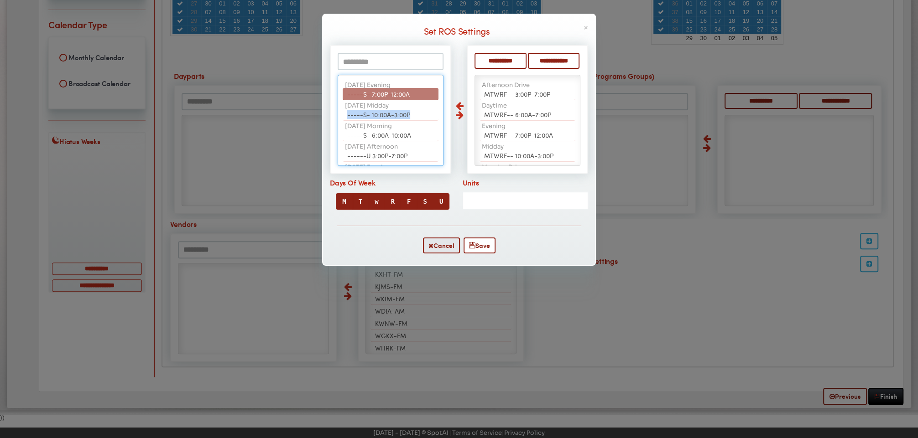
click at [398, 110] on span "-----S- 10:00A-3:00P" at bounding box center [378, 114] width 63 height 9
click at [398, 92] on span "-----S- 6:00A-10:00A" at bounding box center [379, 93] width 64 height 9
click at [398, 92] on span "------U 3:00P-7:00P" at bounding box center [377, 93] width 60 height 9
click at [398, 110] on span "------U 7:00P-12:00A" at bounding box center [378, 114] width 63 height 9
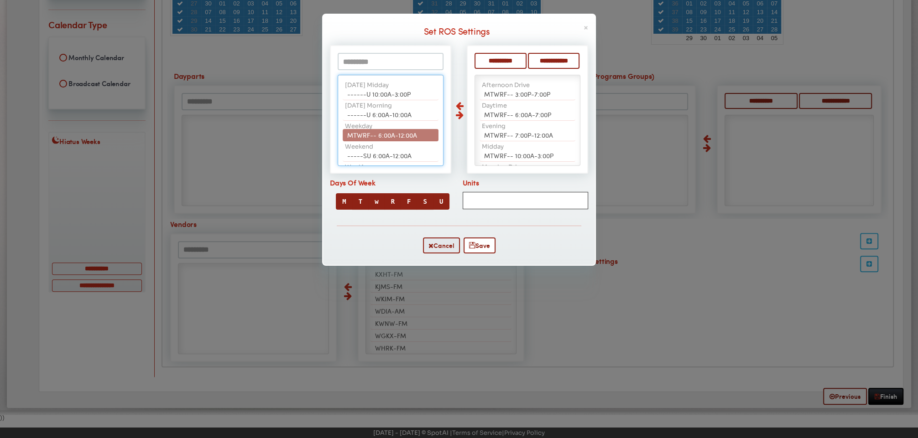
click at [476, 204] on input "Units" at bounding box center [526, 200] width 126 height 17
type input "***"
click at [481, 247] on button "Save" at bounding box center [480, 246] width 32 height 16
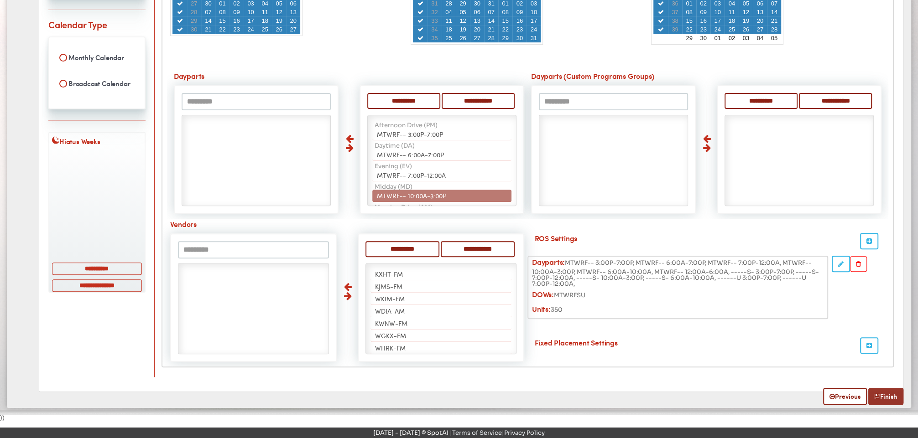
click at [880, 392] on link "Finish" at bounding box center [885, 396] width 35 height 17
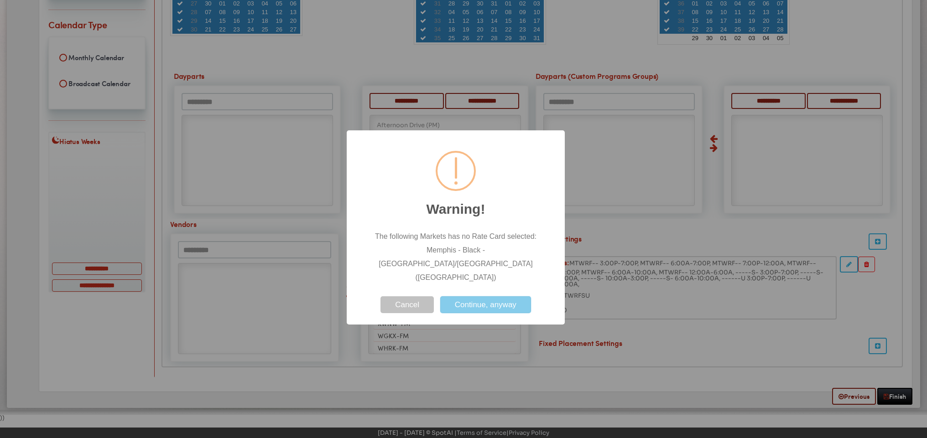
click at [499, 297] on button "Continue, anyway" at bounding box center [485, 305] width 91 height 17
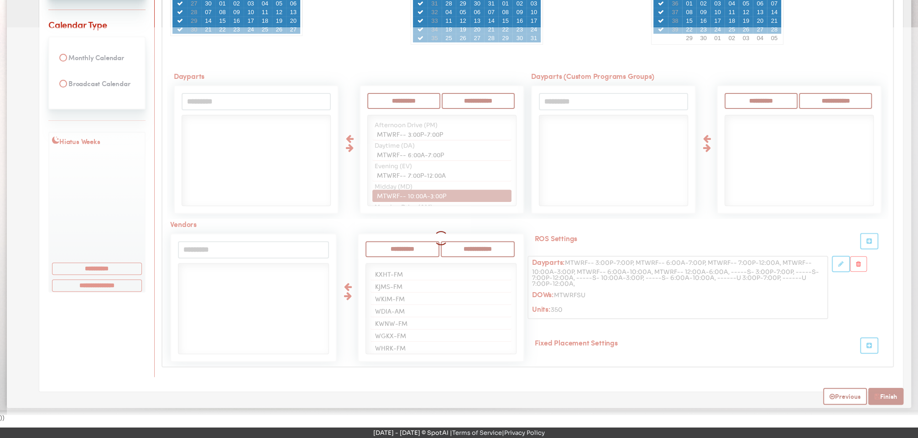
select select
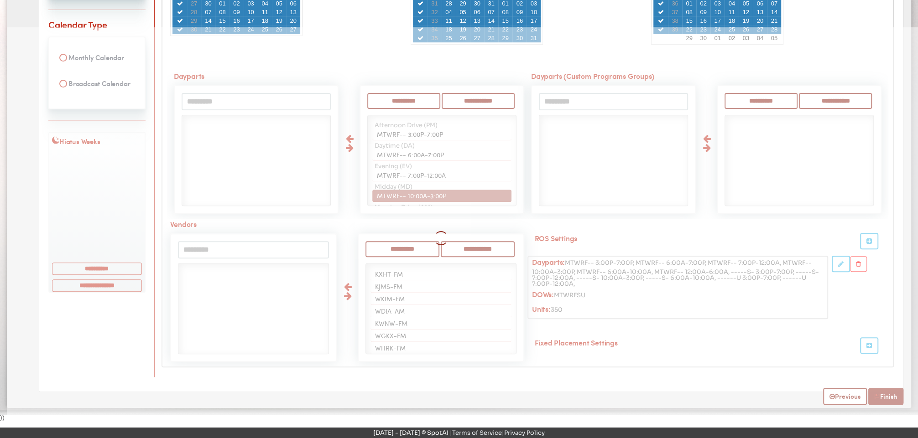
select select
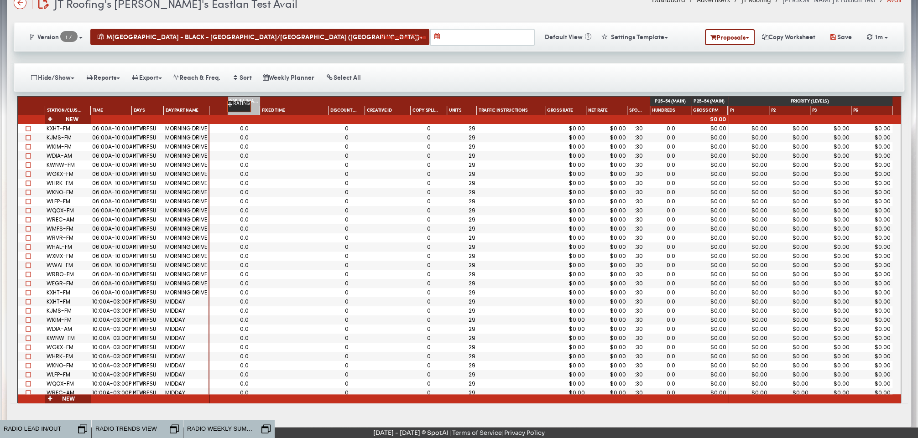
drag, startPoint x: 668, startPoint y: 109, endPoint x: 241, endPoint y: 106, distance: 427.0
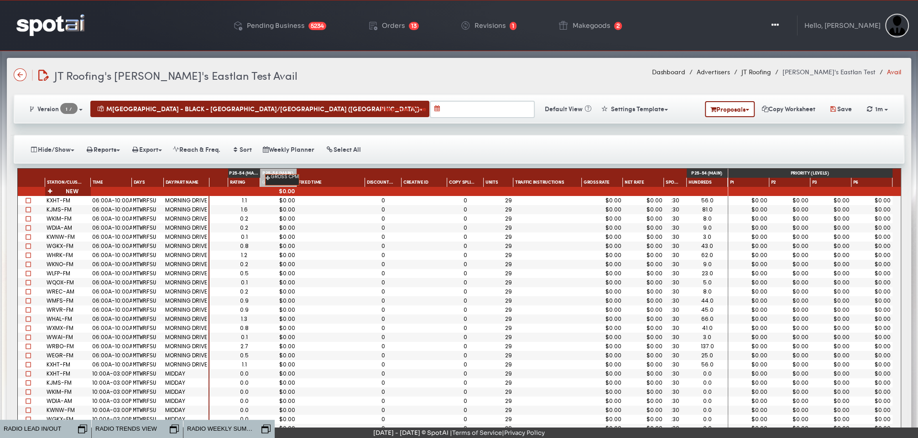
drag, startPoint x: 703, startPoint y: 178, endPoint x: 279, endPoint y: 180, distance: 424.7
